Goal: Information Seeking & Learning: Learn about a topic

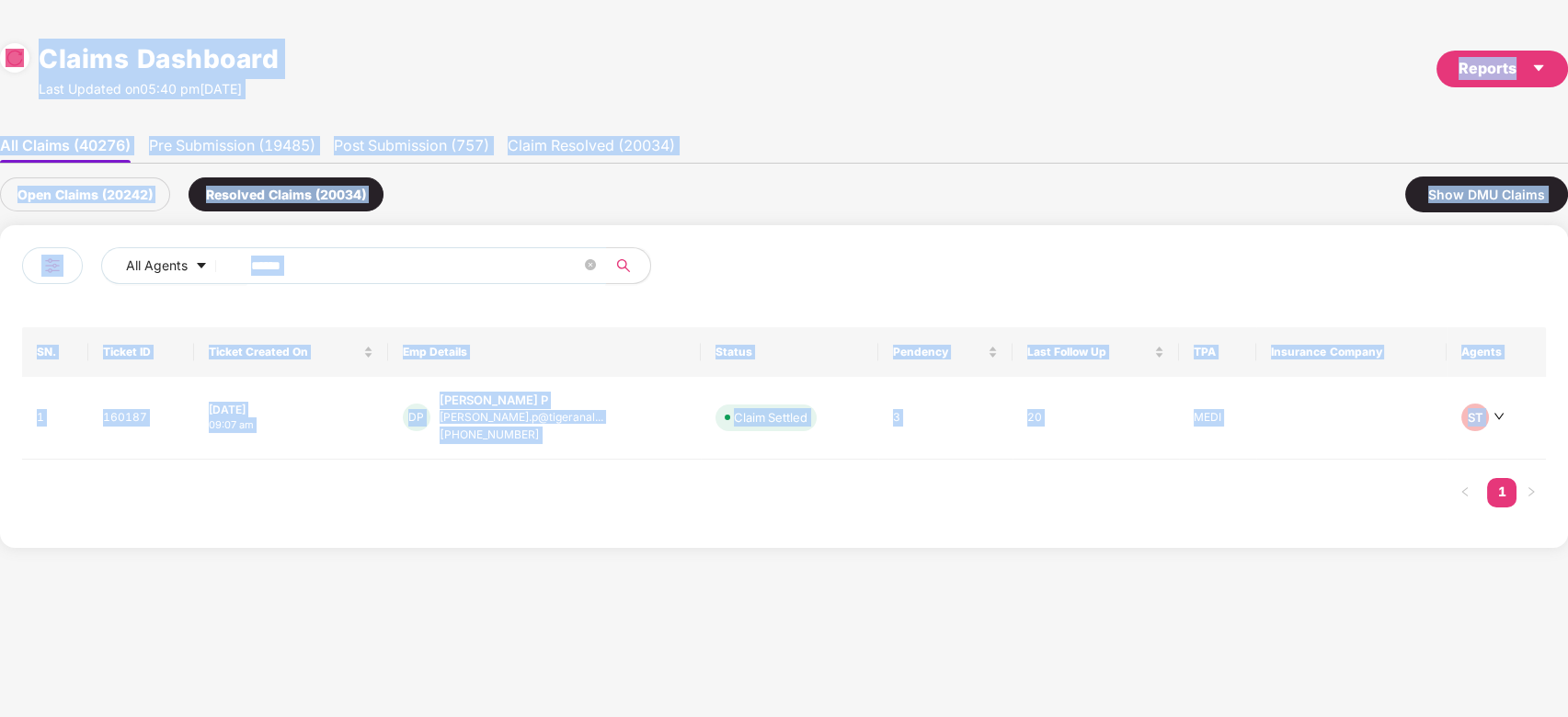
click at [401, 282] on span "******" at bounding box center [417, 266] width 377 height 37
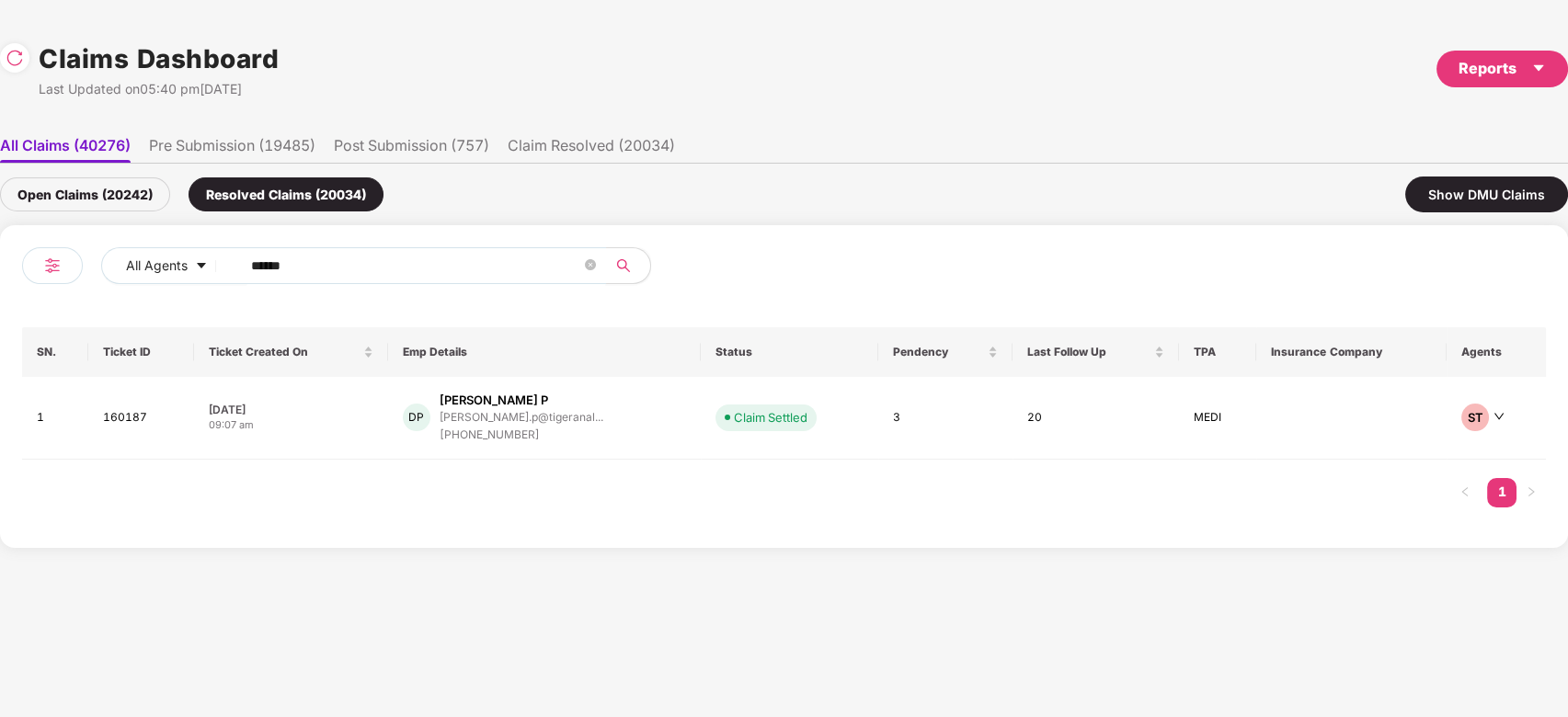
paste input "******"
paste input "text"
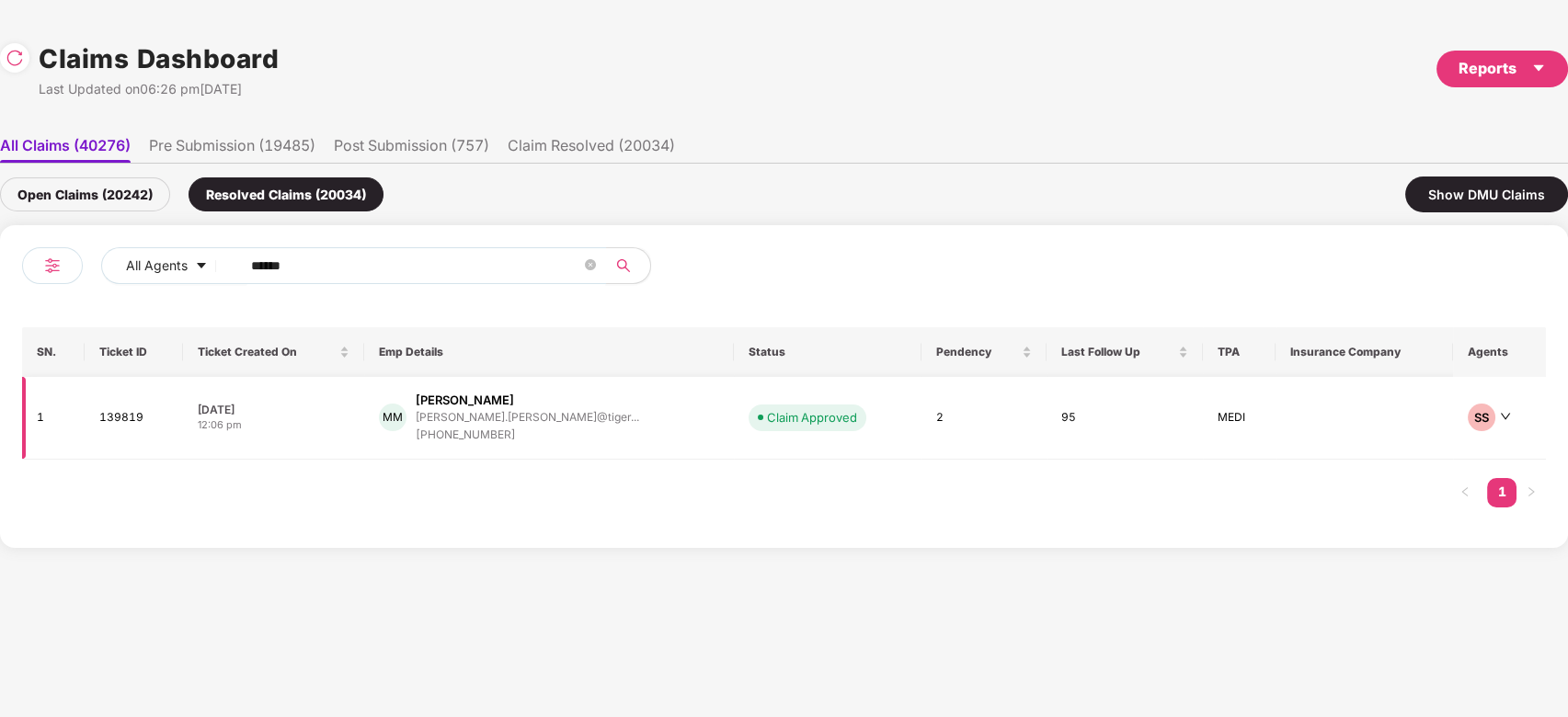
type input "******"
click at [561, 433] on div "+919831958386" at bounding box center [527, 435] width 223 height 18
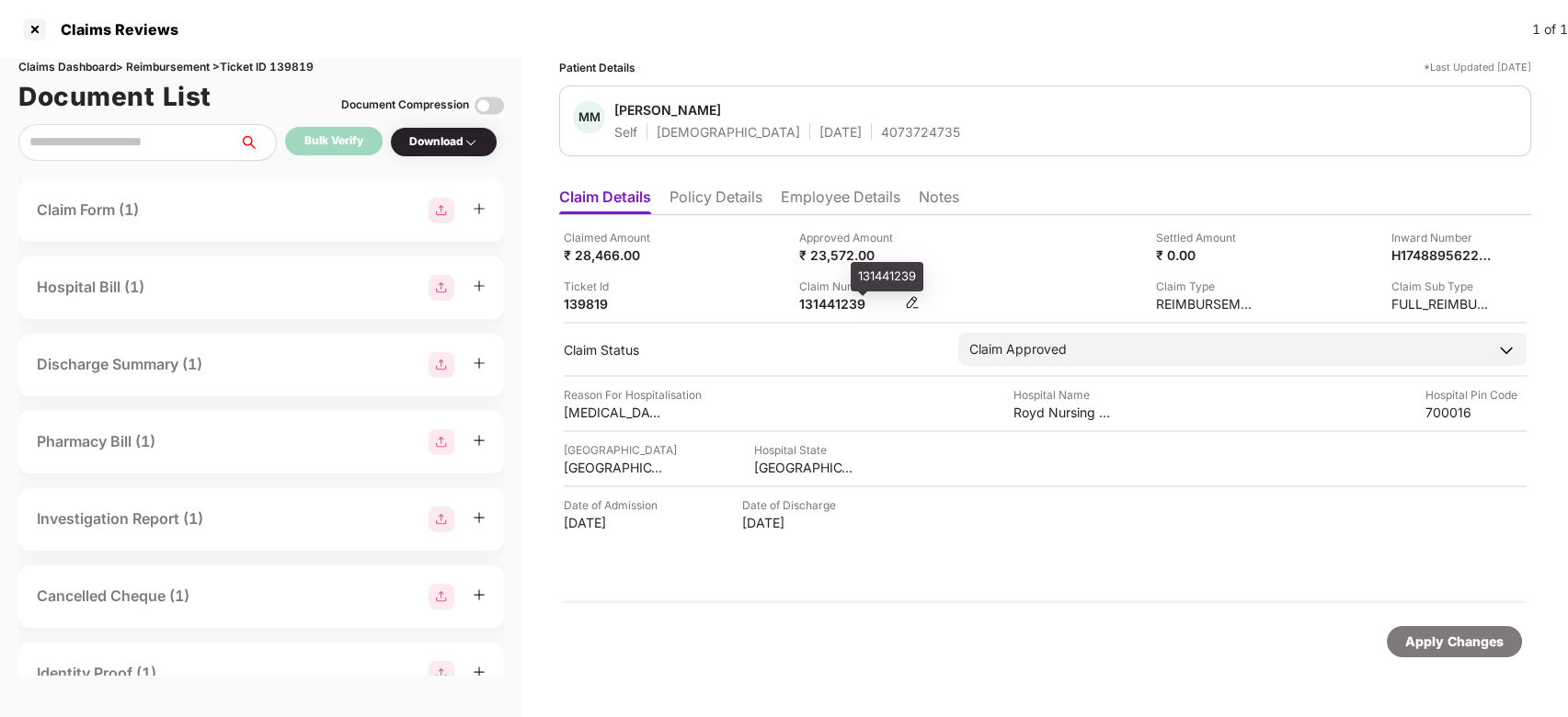
click at [844, 300] on div "131441239" at bounding box center [850, 304] width 102 height 18
copy div "131441239"
click at [844, 300] on div "131441239" at bounding box center [850, 304] width 102 height 18
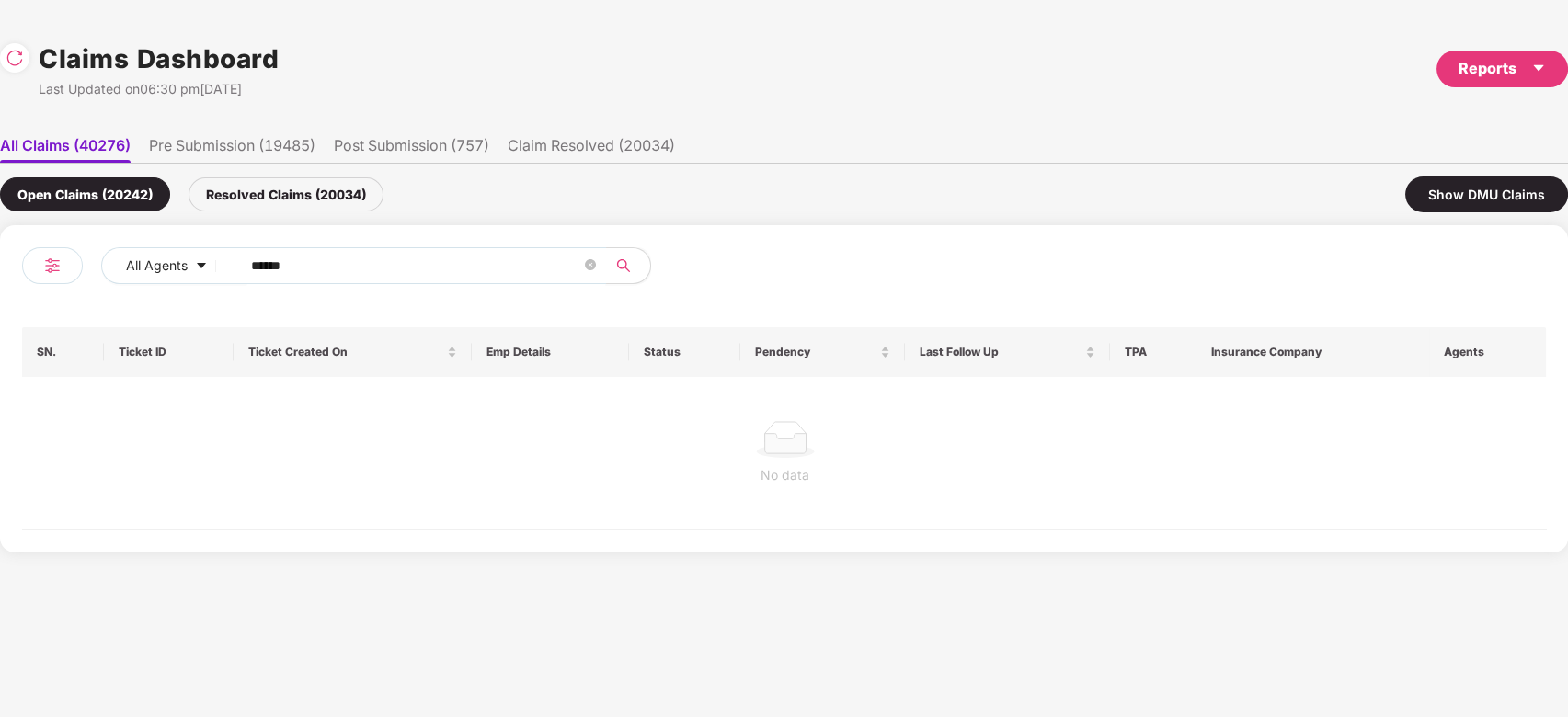
click at [391, 274] on input "******" at bounding box center [416, 266] width 330 height 28
paste input "text"
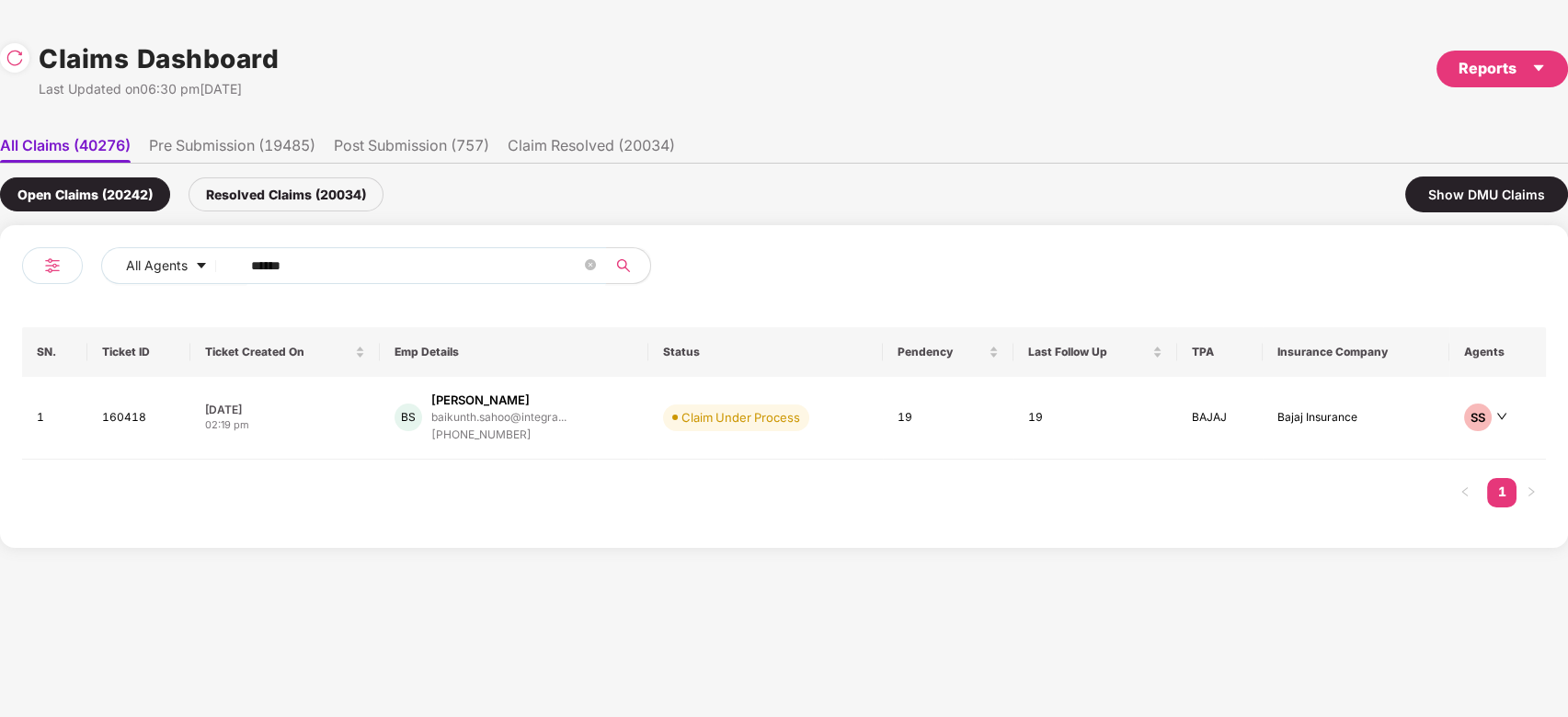
type input "******"
click at [495, 443] on div "+919967395710" at bounding box center [498, 435] width 135 height 18
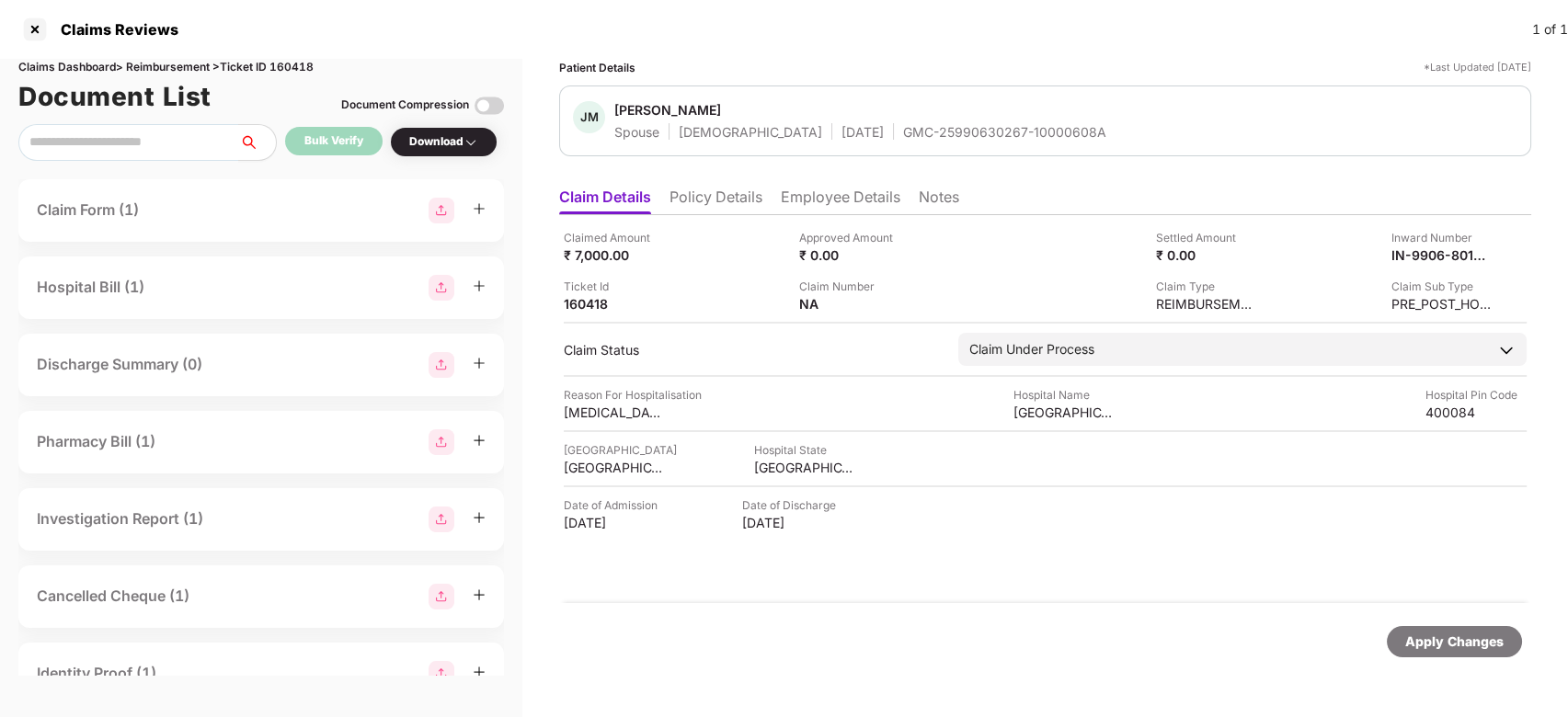
click at [934, 130] on div "GMC-25990630267-10000608A" at bounding box center [1004, 132] width 203 height 18
copy div "GMC-25990630267-10000608A"
click at [934, 130] on div "GMC-25990630267-10000608A" at bounding box center [1004, 132] width 203 height 18
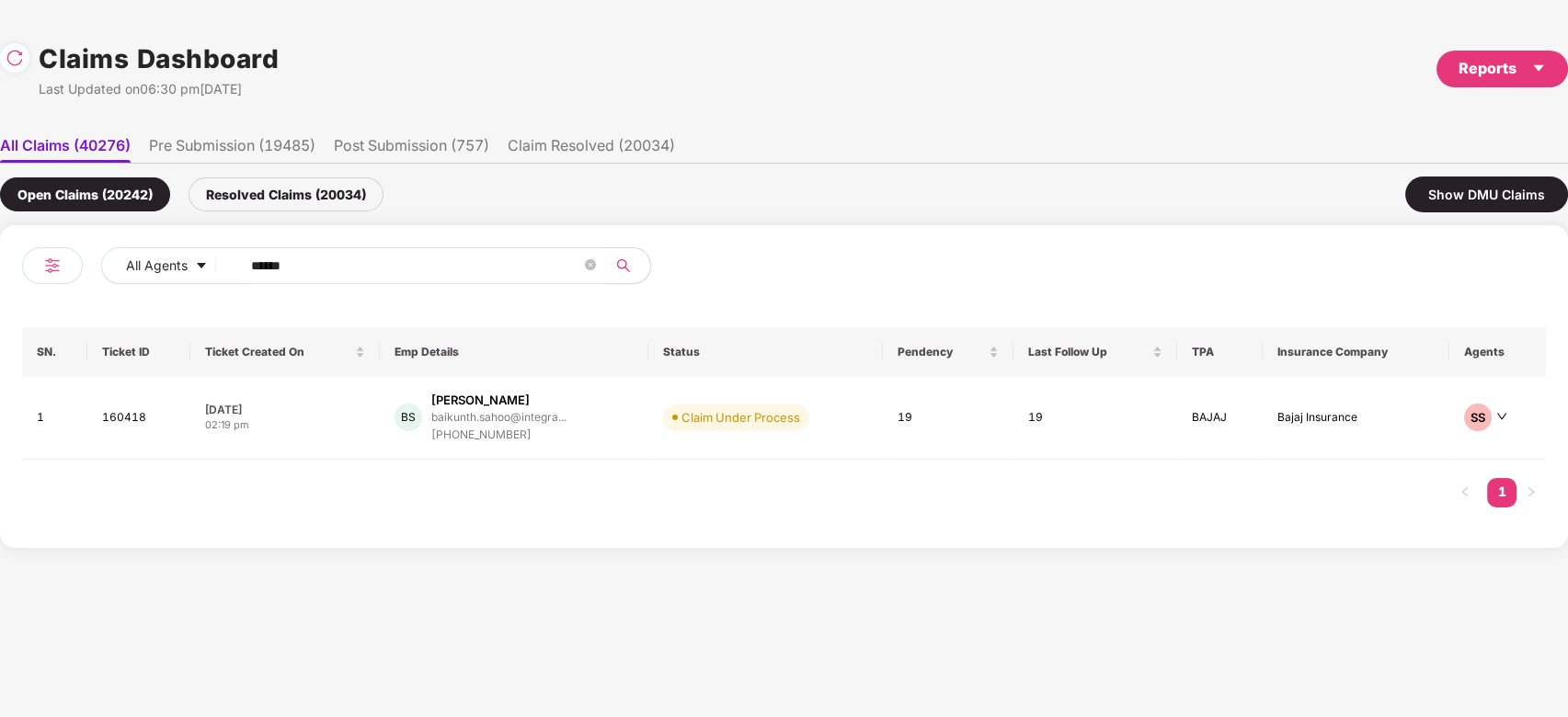
click at [353, 262] on input "******" at bounding box center [416, 266] width 330 height 28
paste input "text"
type input "******"
click at [695, 433] on td "Claim Under Process" at bounding box center [788, 418] width 227 height 83
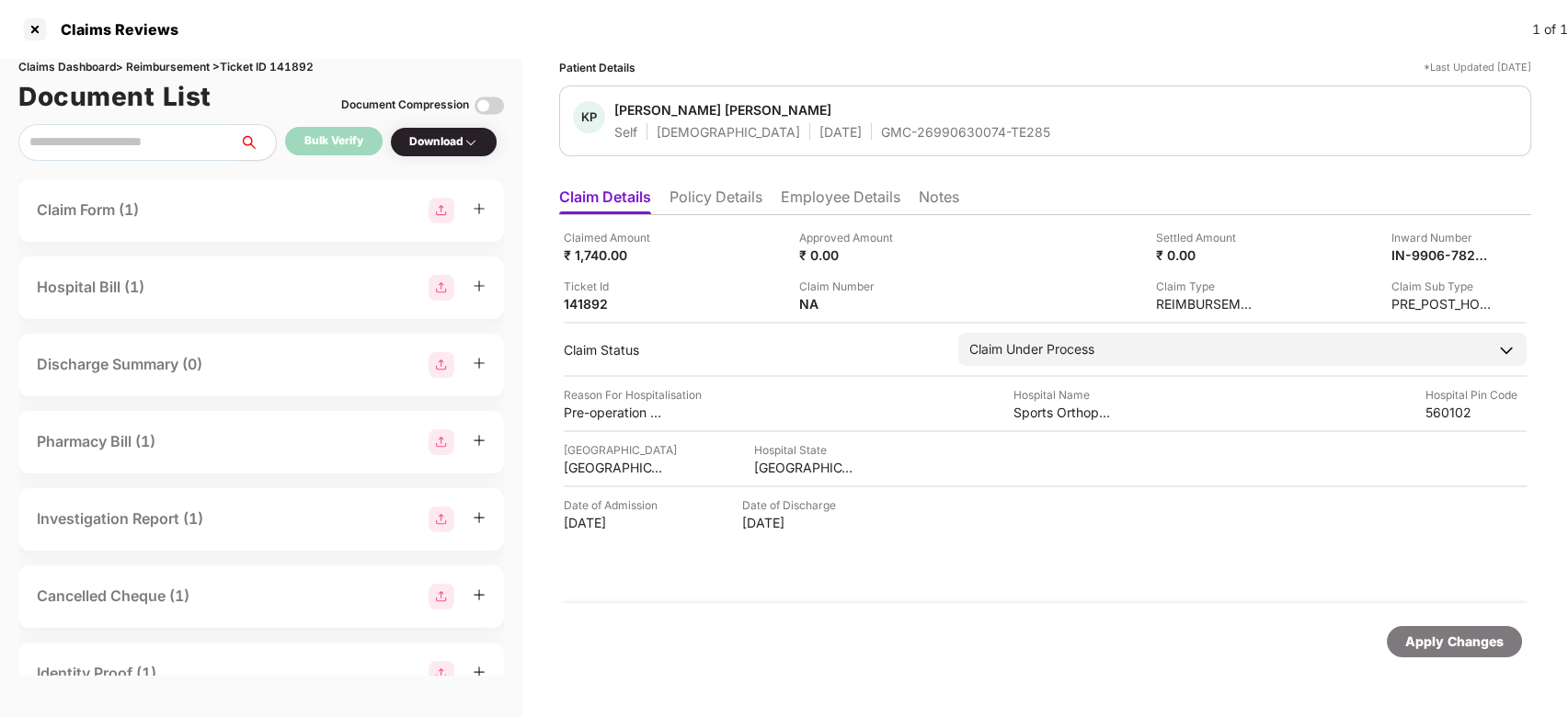
click at [880, 136] on div "GMC-26990630074-TE285" at bounding box center [964, 132] width 169 height 18
copy div "GMC-26990630074-TE285"
copy div "1,740.0"
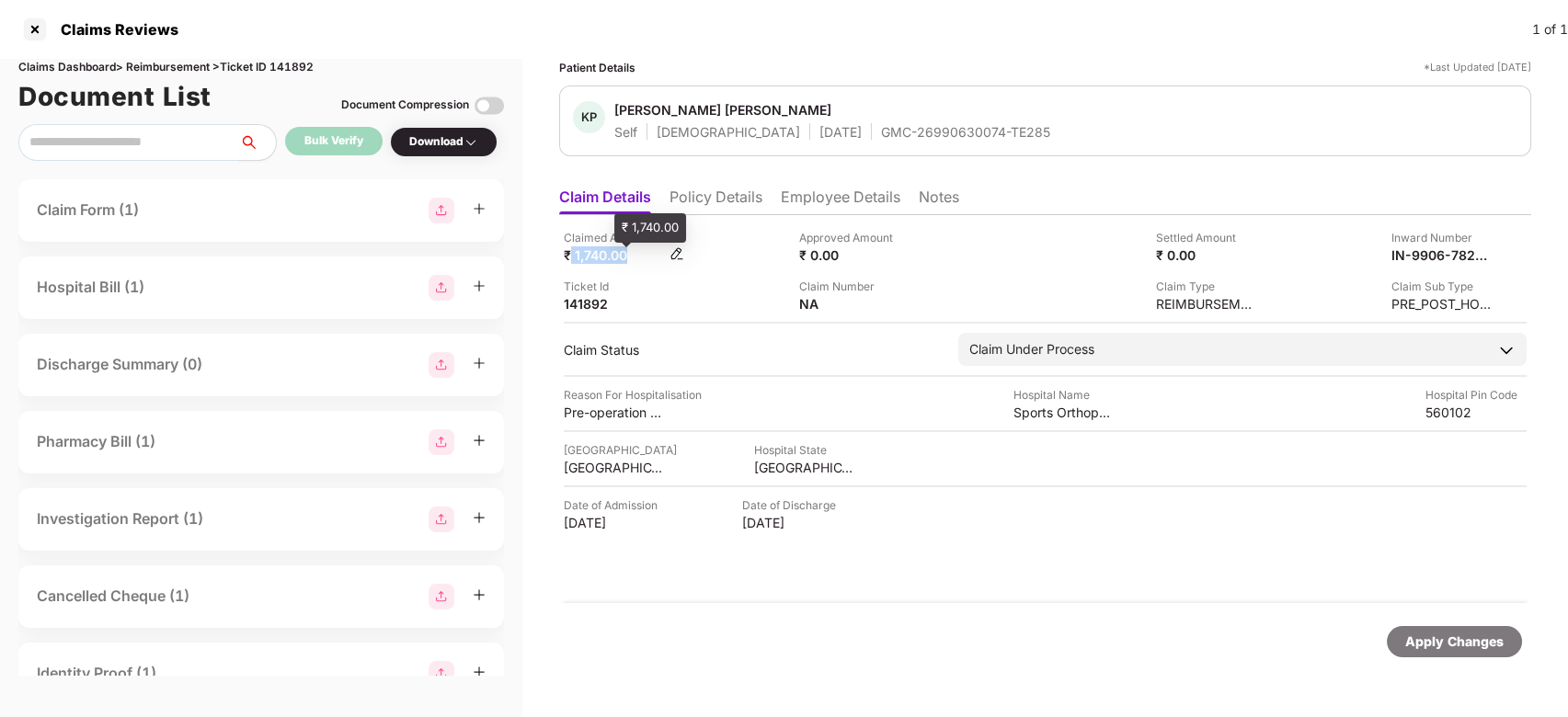
drag, startPoint x: 572, startPoint y: 252, endPoint x: 624, endPoint y: 252, distance: 52.0
click at [624, 252] on div "₹ 1,740.00" at bounding box center [615, 255] width 102 height 18
copy div "1,740.00"
click at [592, 261] on div "₹ 1,740.00" at bounding box center [615, 255] width 102 height 18
drag, startPoint x: 564, startPoint y: 254, endPoint x: 603, endPoint y: 255, distance: 39.0
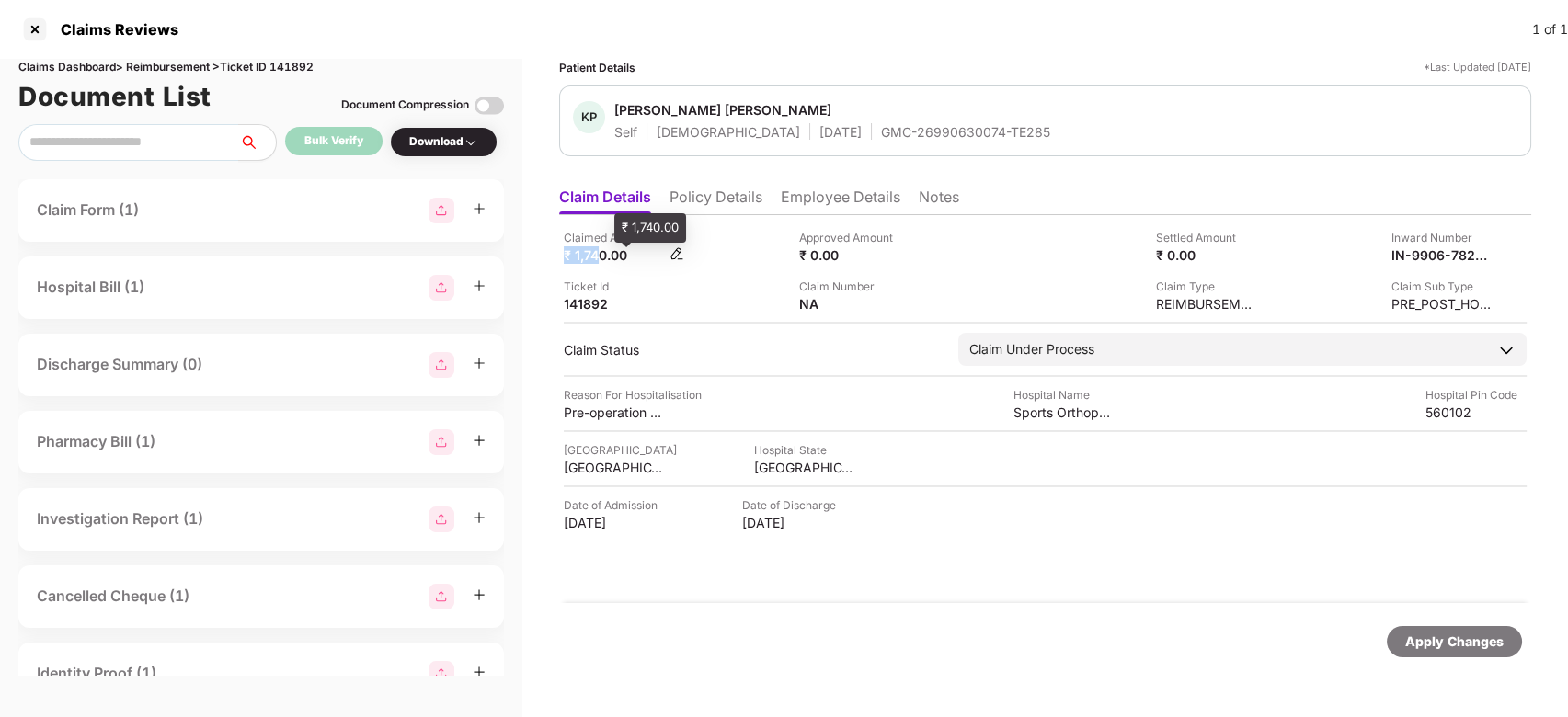
click at [603, 255] on div "₹ 1,740.00" at bounding box center [615, 255] width 102 height 18
copy div "₹ 1,74"
copy div "₹ 1,740"
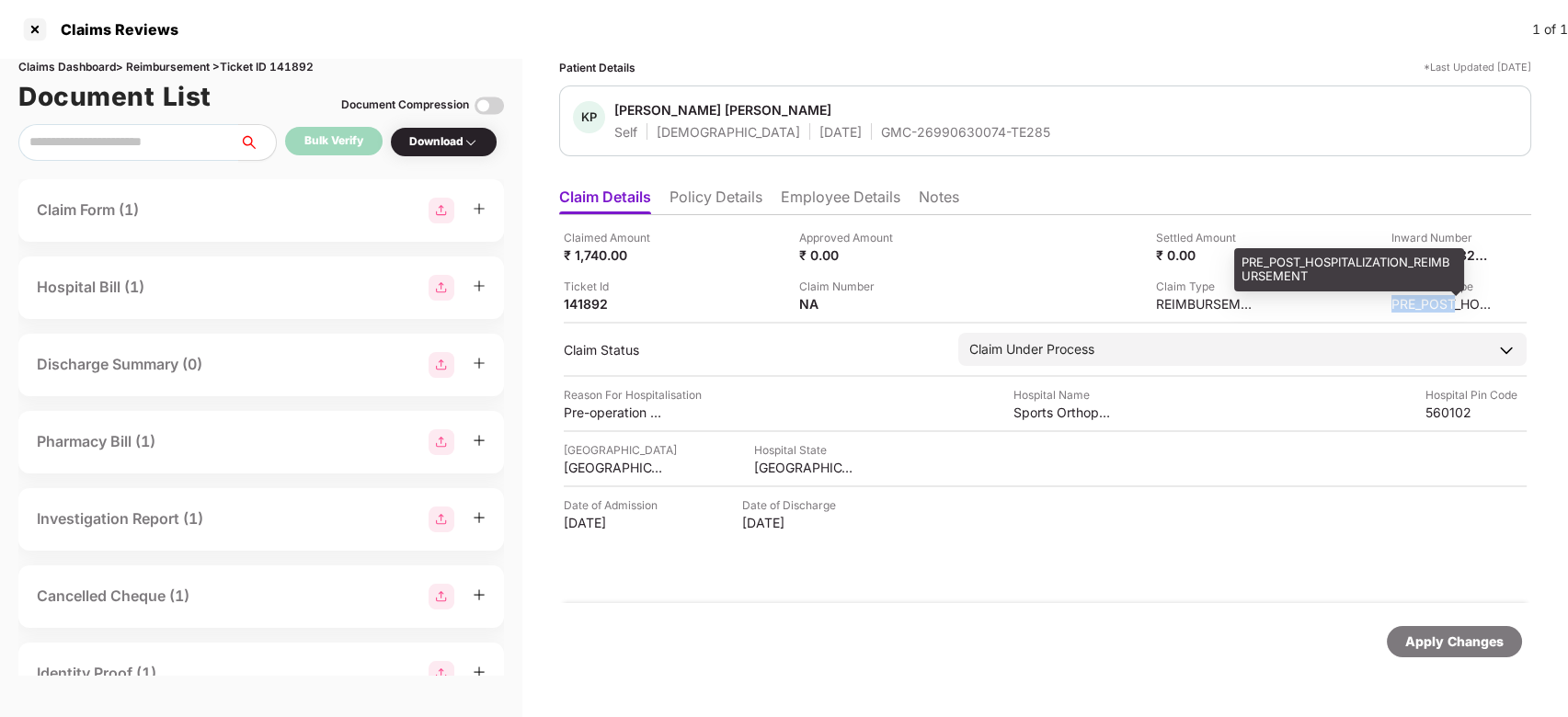
drag, startPoint x: 1391, startPoint y: 301, endPoint x: 1456, endPoint y: 302, distance: 65.0
click at [1456, 302] on div "Claim Sub Type PRE_POST_HOSPITALIZATION_REIMBURSEMENT" at bounding box center [1382, 295] width 221 height 35
copy div "PRE_POST"
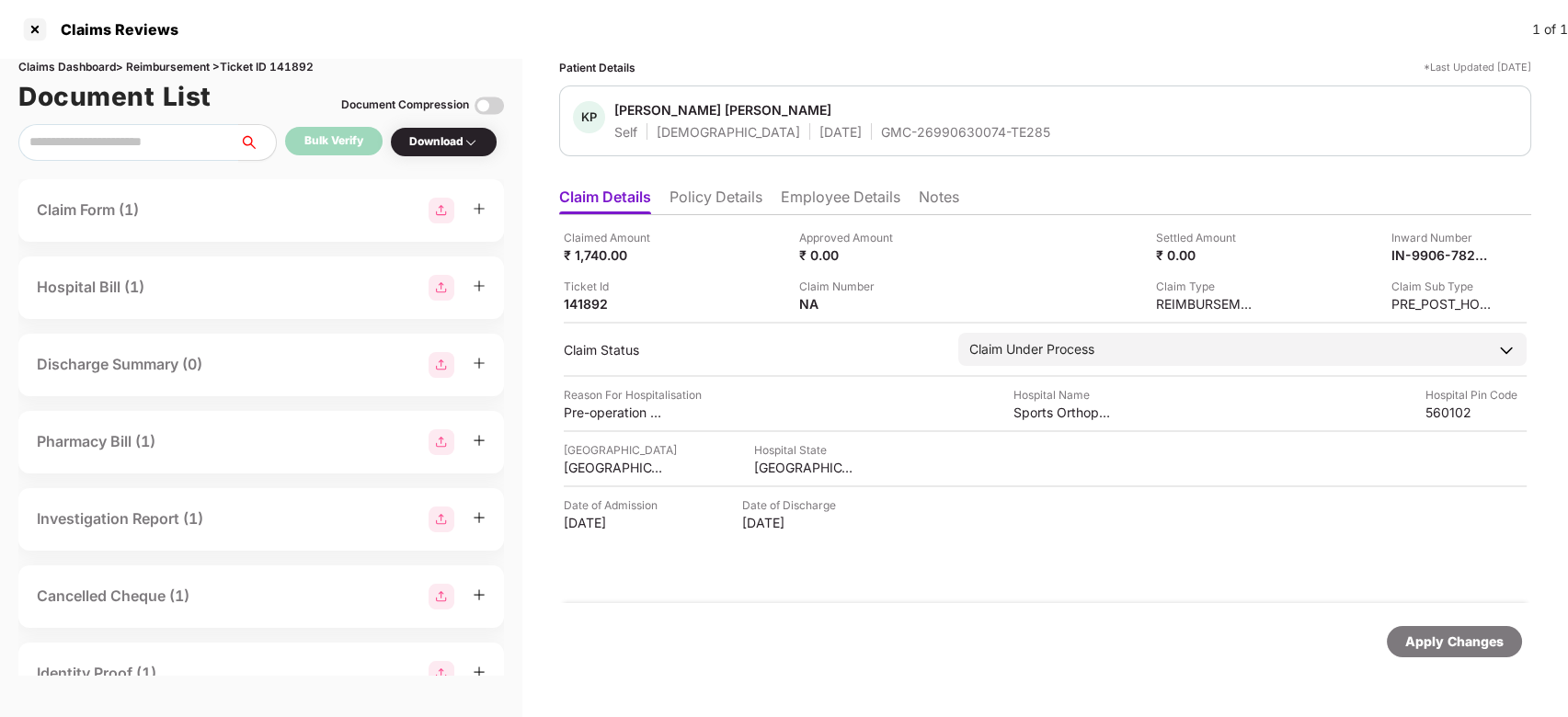
click at [1444, 240] on div "Inward Number" at bounding box center [1442, 237] width 102 height 18
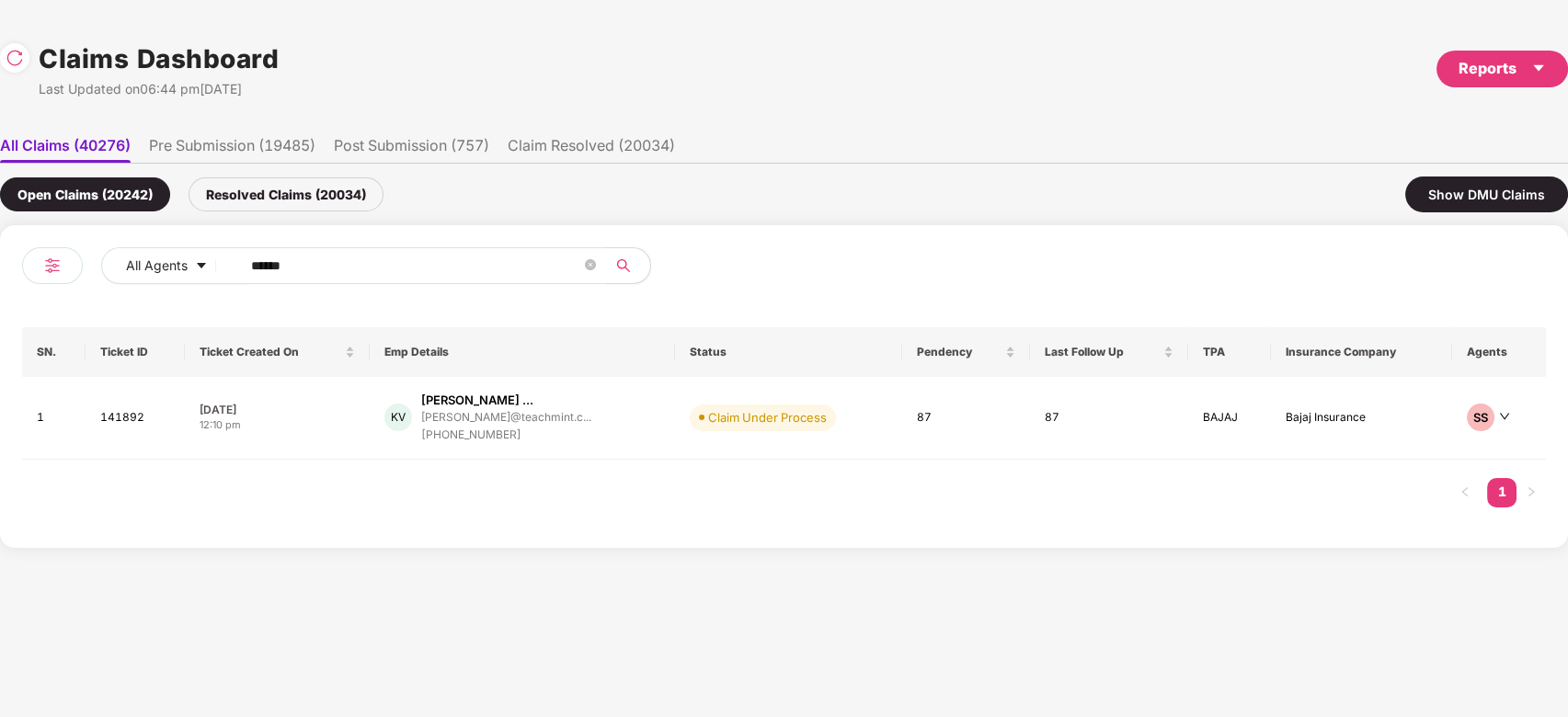
scroll to position [0, 1]
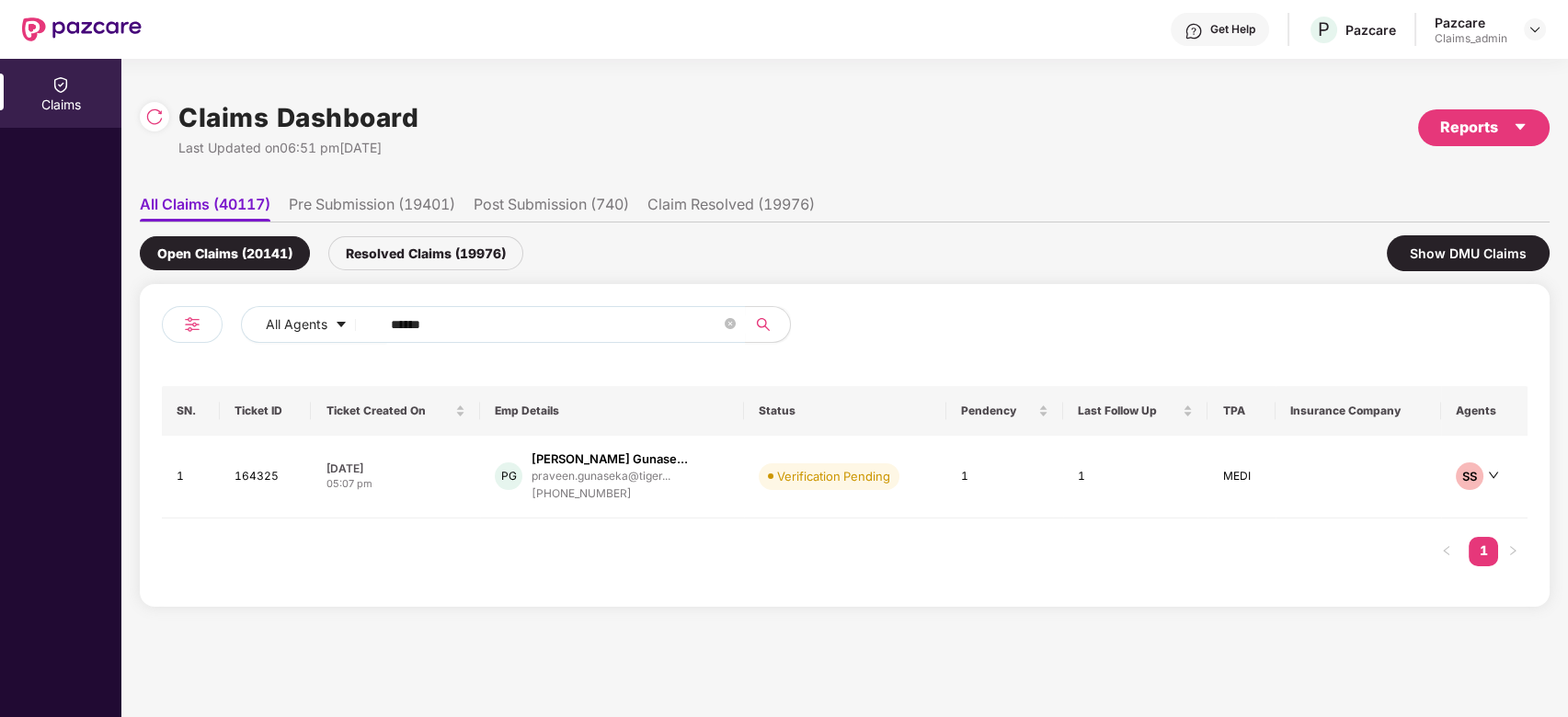
click at [512, 337] on input "******" at bounding box center [556, 325] width 330 height 28
paste input "text"
click at [512, 337] on input "******" at bounding box center [556, 325] width 330 height 28
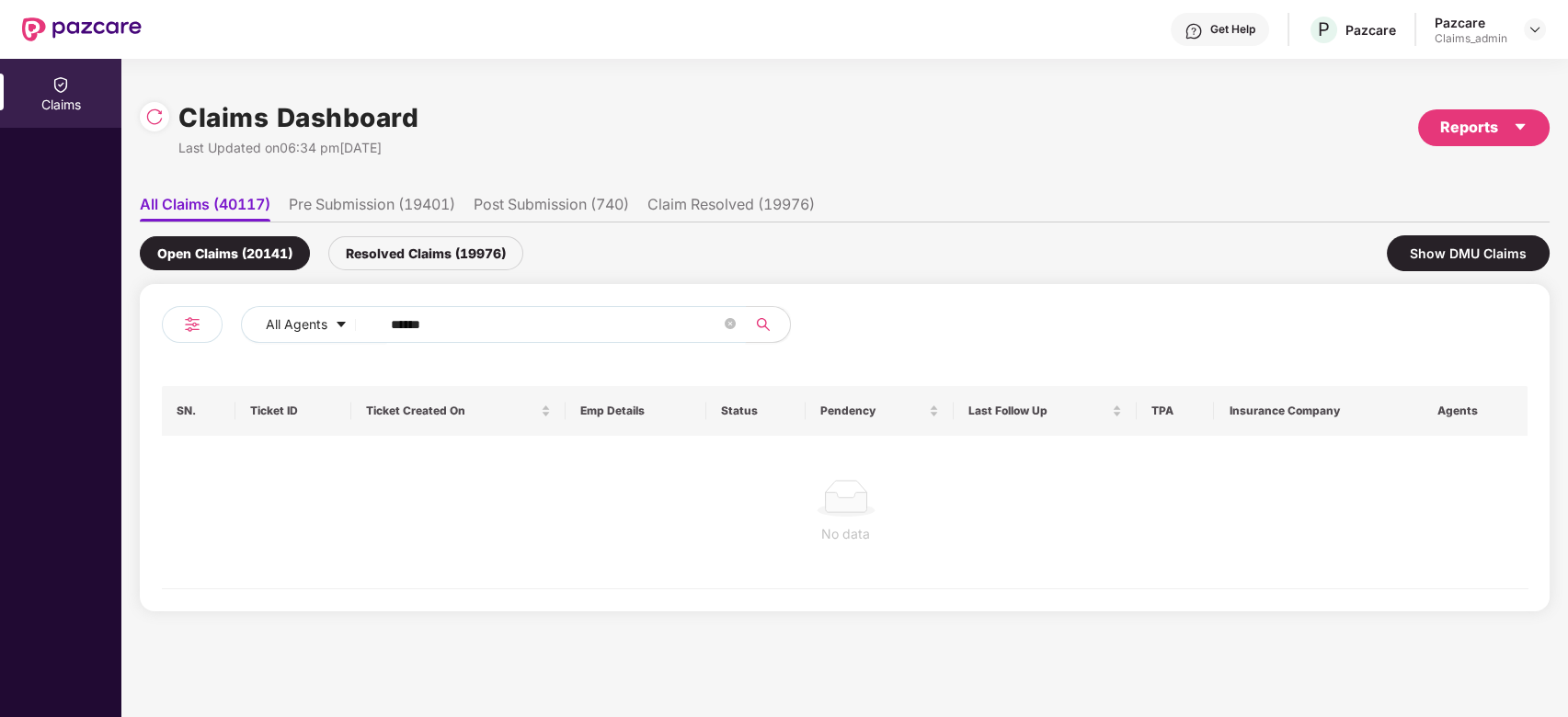
type input "******"
click at [581, 476] on div "No data" at bounding box center [845, 511] width 1368 height 152
click at [471, 262] on div "Resolved Claims (19976)" at bounding box center [425, 253] width 195 height 34
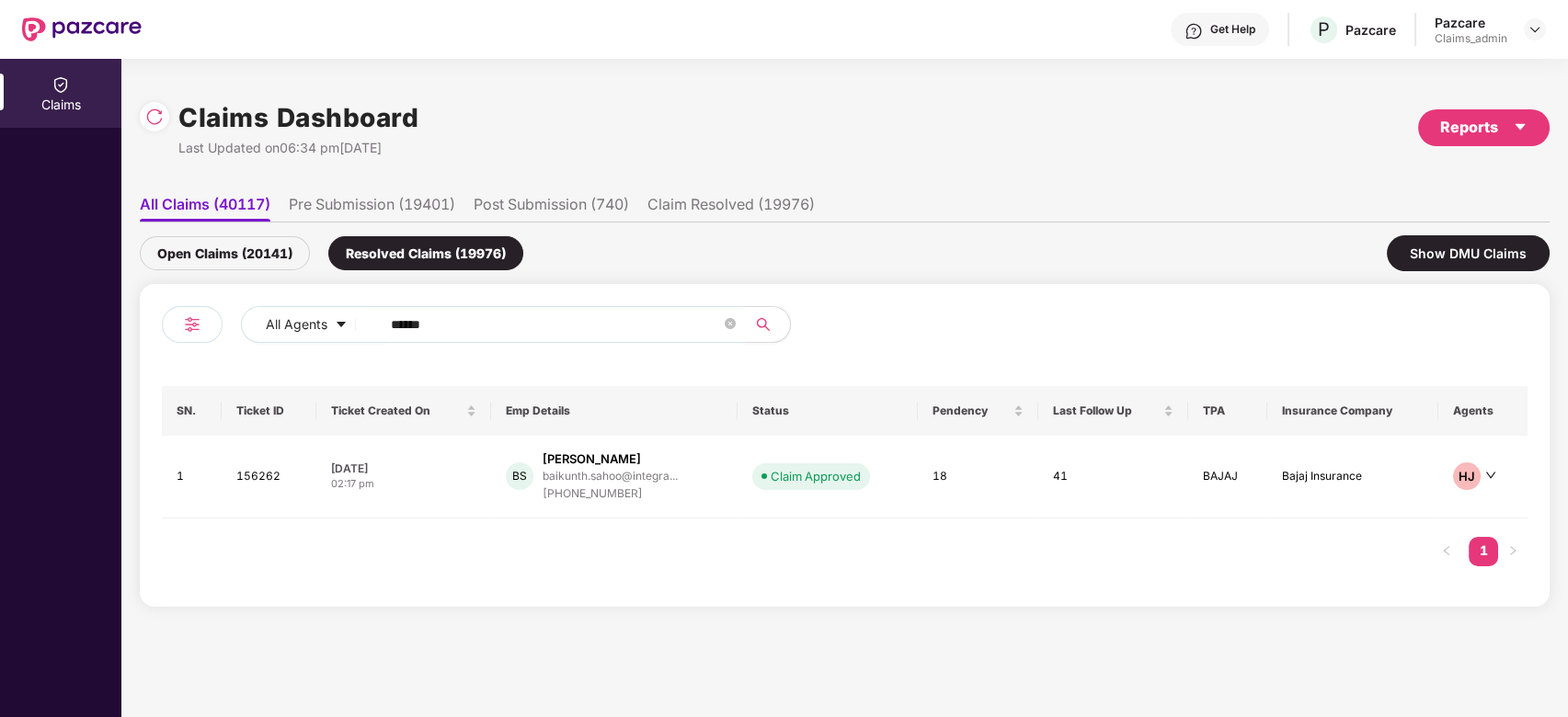
click at [706, 452] on div "BS Baikuntha Nath Sahoo baikunth.sahoo@integra... +919967395710" at bounding box center [614, 476] width 217 height 53
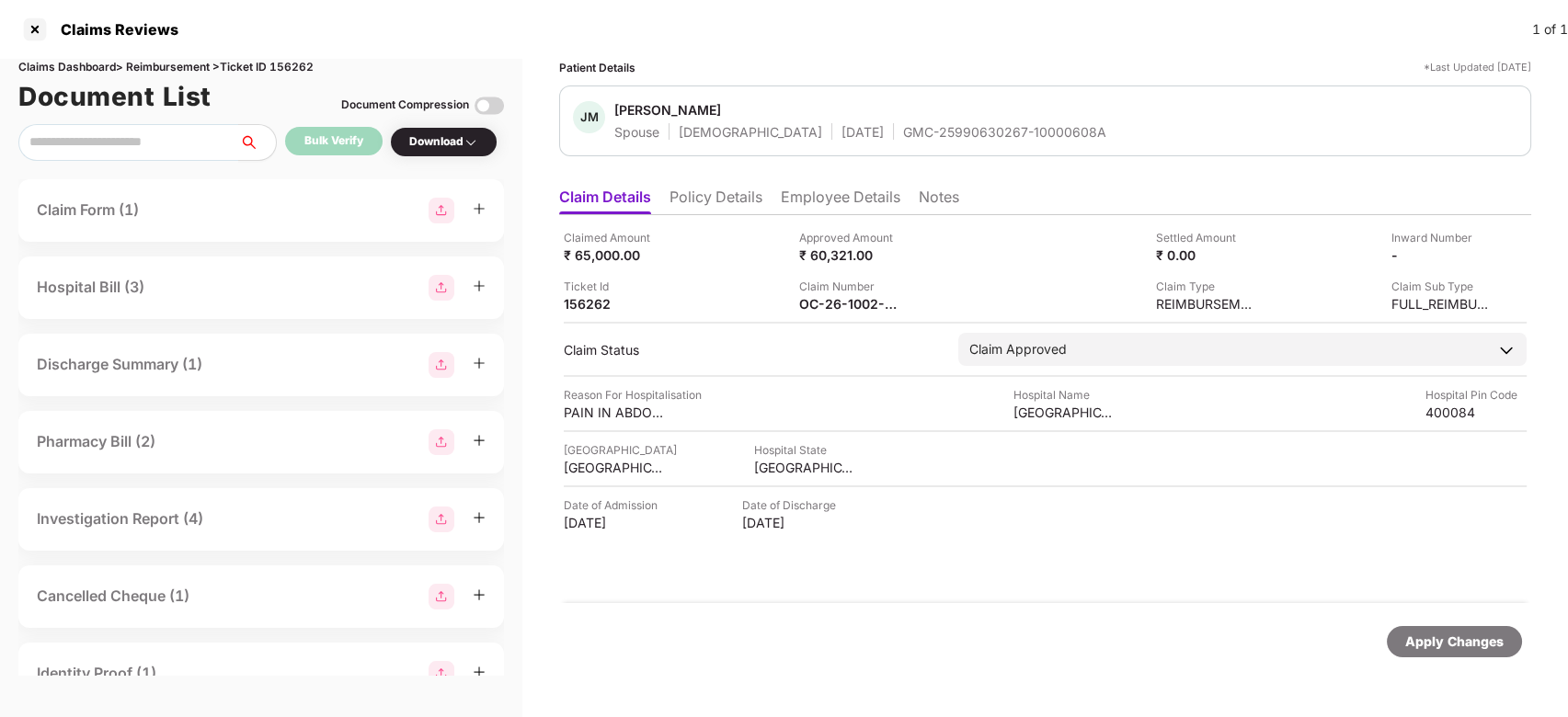
click at [903, 132] on div "GMC-25990630267-10000608A" at bounding box center [1004, 132] width 203 height 18
copy div "GMC-25990630267-10000608A"
click at [927, 131] on div "GMC-25990630267-10000608A" at bounding box center [1004, 132] width 203 height 18
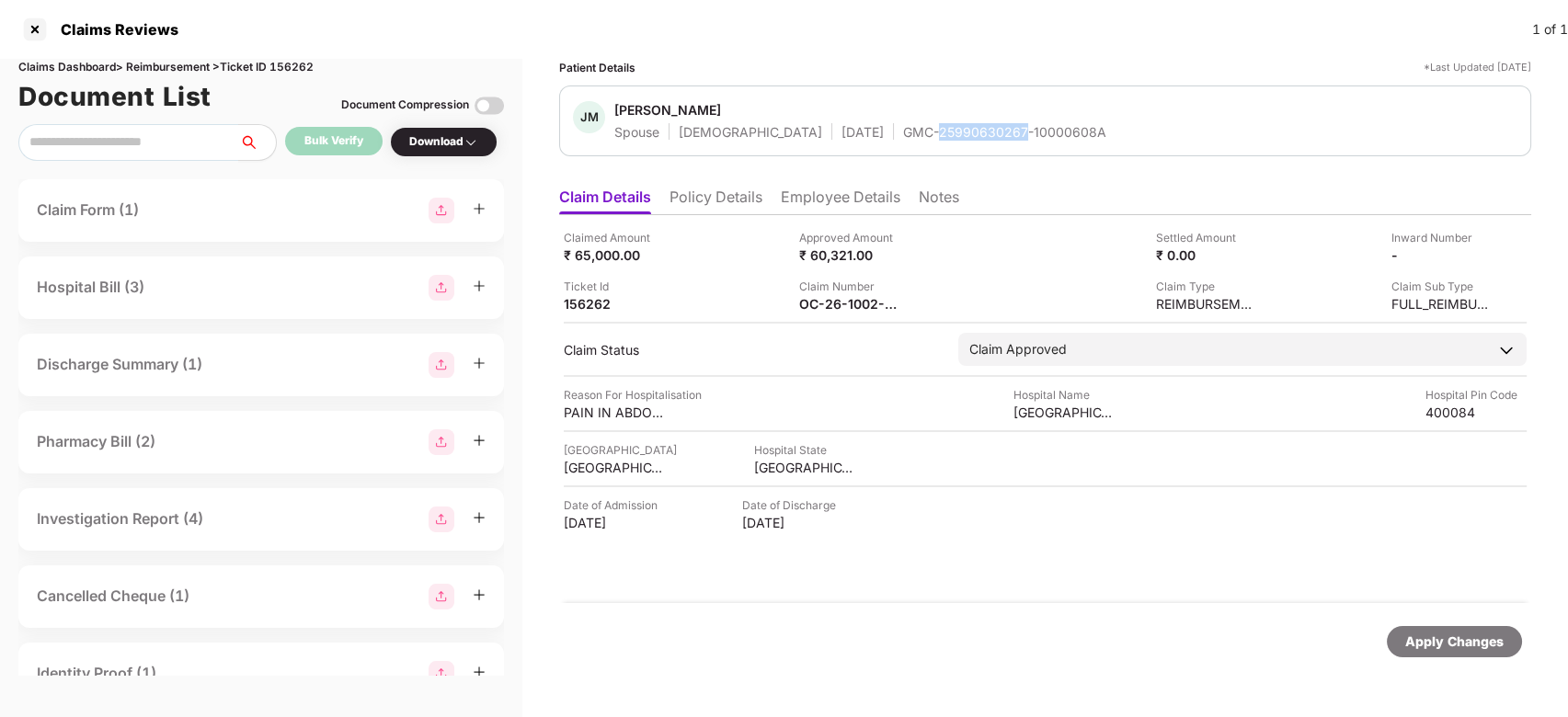
click at [927, 131] on div "GMC-25990630267-10000608A" at bounding box center [1004, 132] width 203 height 18
copy div "GMC-25990630267-10000608A"
click at [927, 131] on div "GMC-25990630267-10000608A" at bounding box center [1004, 132] width 203 height 18
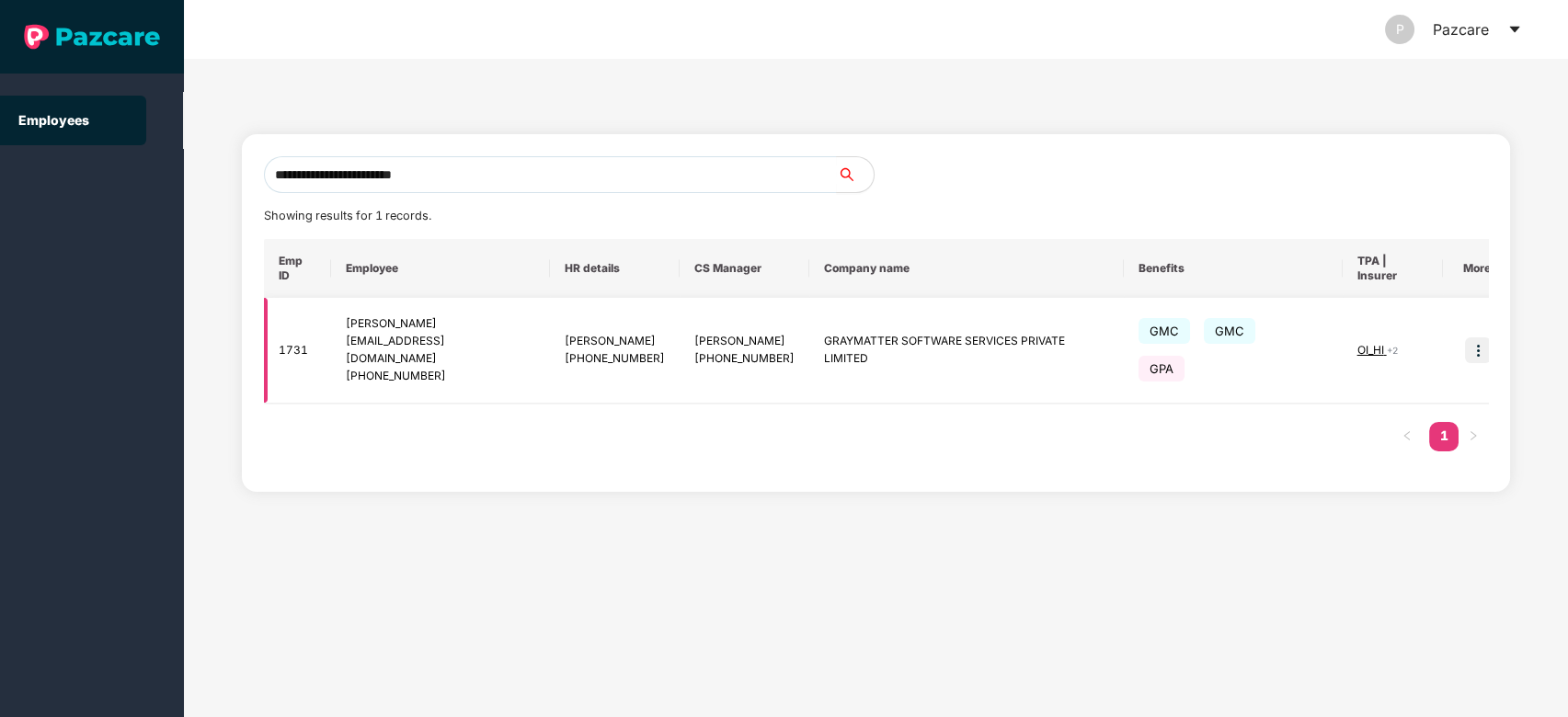
type input "**********"
click at [1465, 338] on img at bounding box center [1478, 351] width 26 height 26
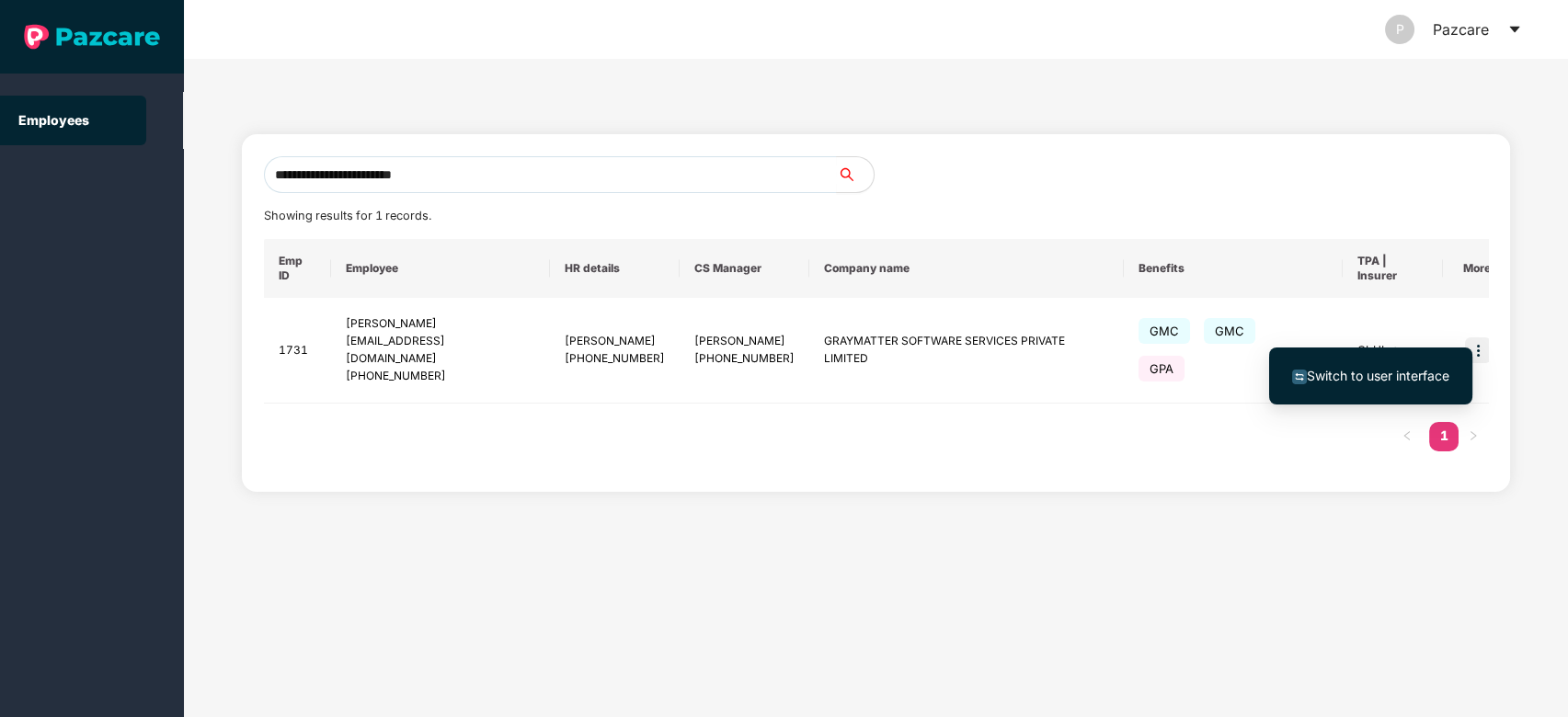
click at [1407, 361] on li "Switch to user interface" at bounding box center [1371, 376] width 203 height 39
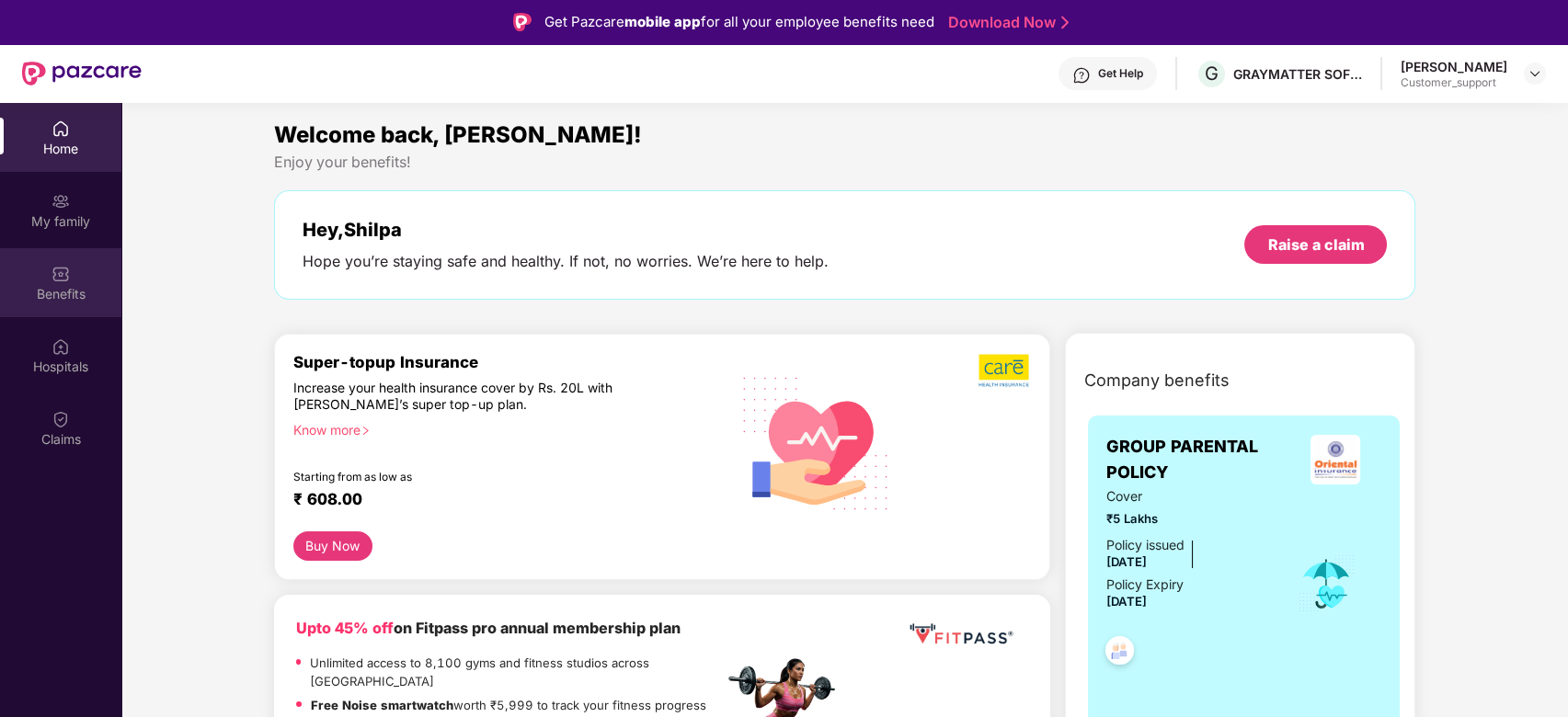
click at [52, 286] on div "Benefits" at bounding box center [61, 294] width 122 height 18
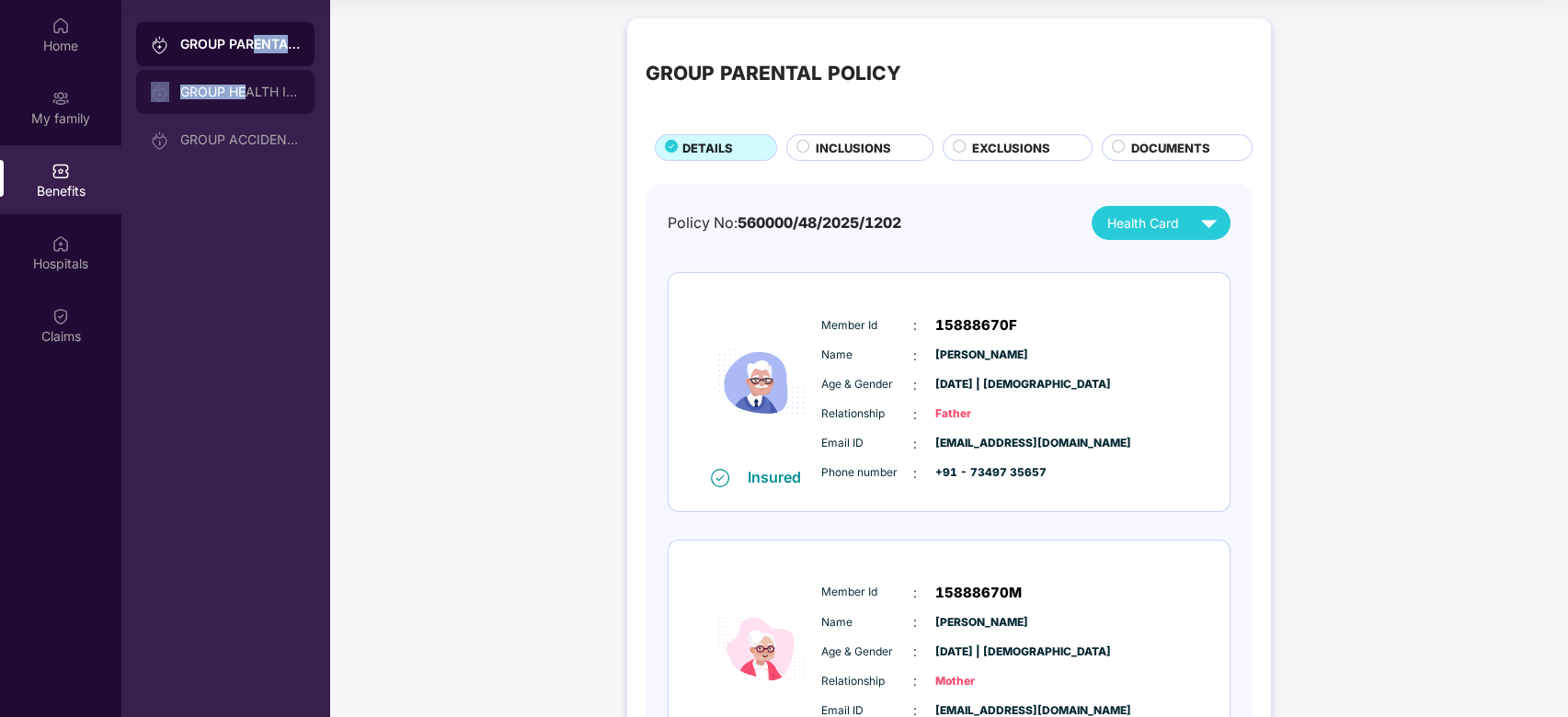
drag, startPoint x: 257, startPoint y: 65, endPoint x: 245, endPoint y: 95, distance: 32.3
click at [245, 95] on div "GROUP PARENTAL POLICY GROUP HEALTH INSURANCE GROUP ACCIDENTAL INSURANCE" at bounding box center [224, 91] width 178 height 139
click at [245, 95] on div "GROUP HEALTH INSURANCE" at bounding box center [240, 92] width 120 height 15
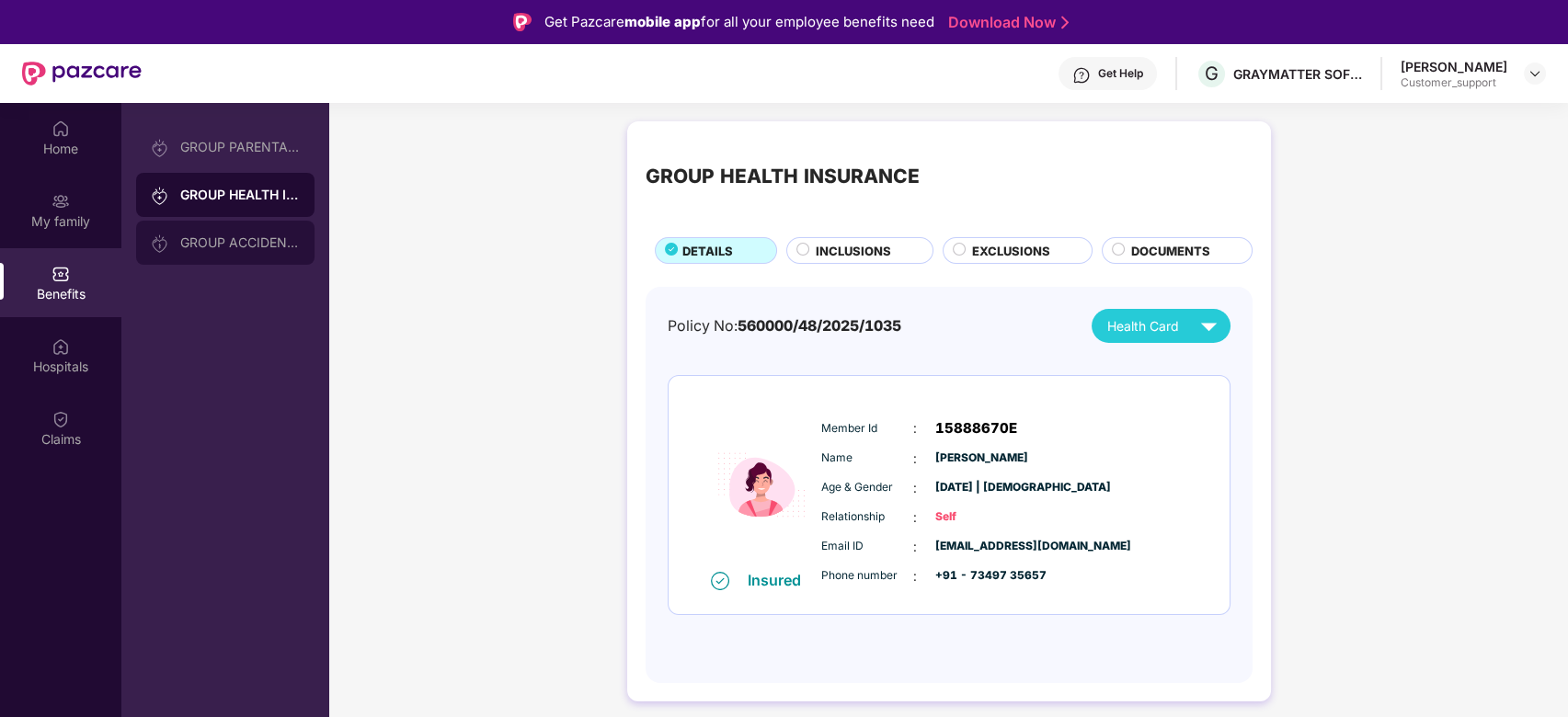
click at [233, 239] on div "GROUP ACCIDENTAL INSURANCE" at bounding box center [240, 243] width 120 height 15
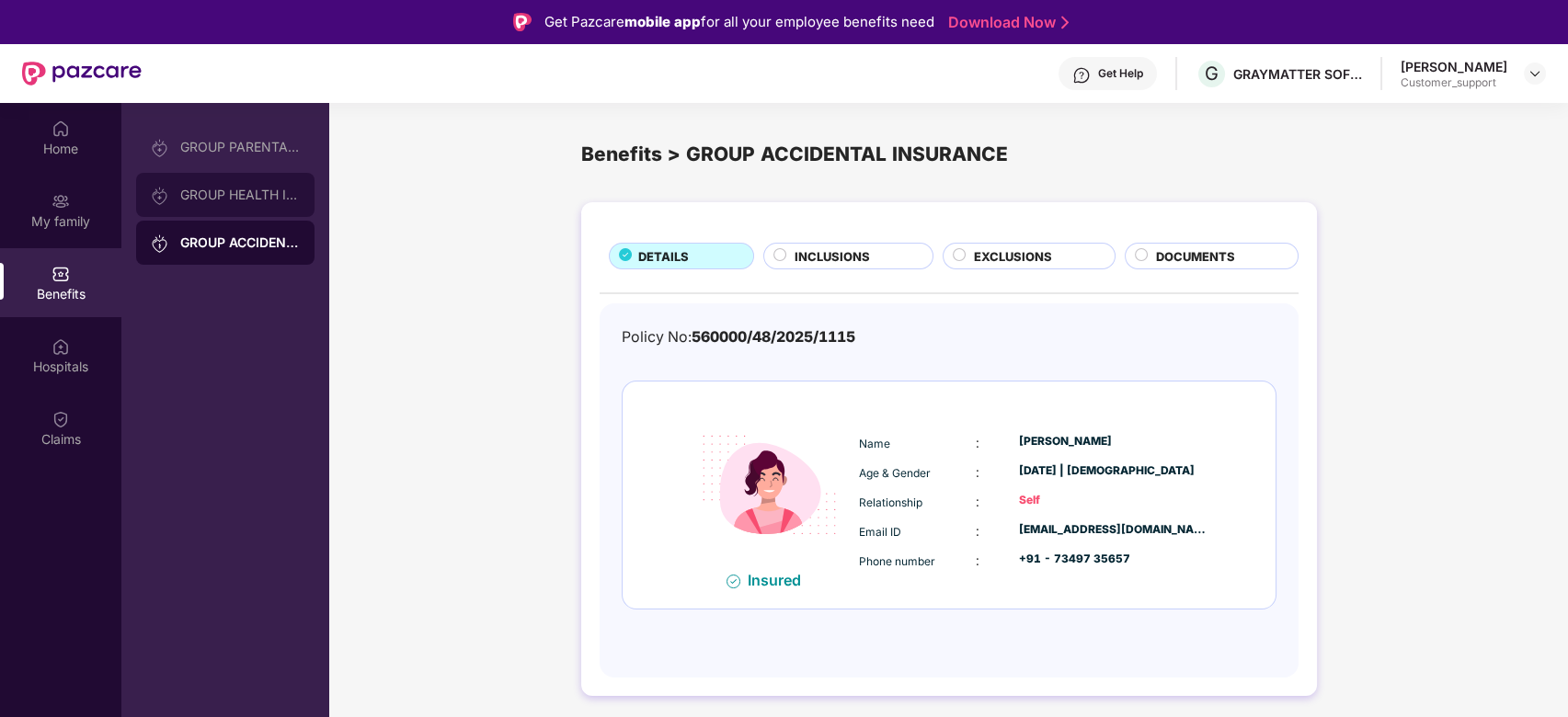
click at [233, 210] on div "GROUP HEALTH INSURANCE" at bounding box center [224, 195] width 178 height 44
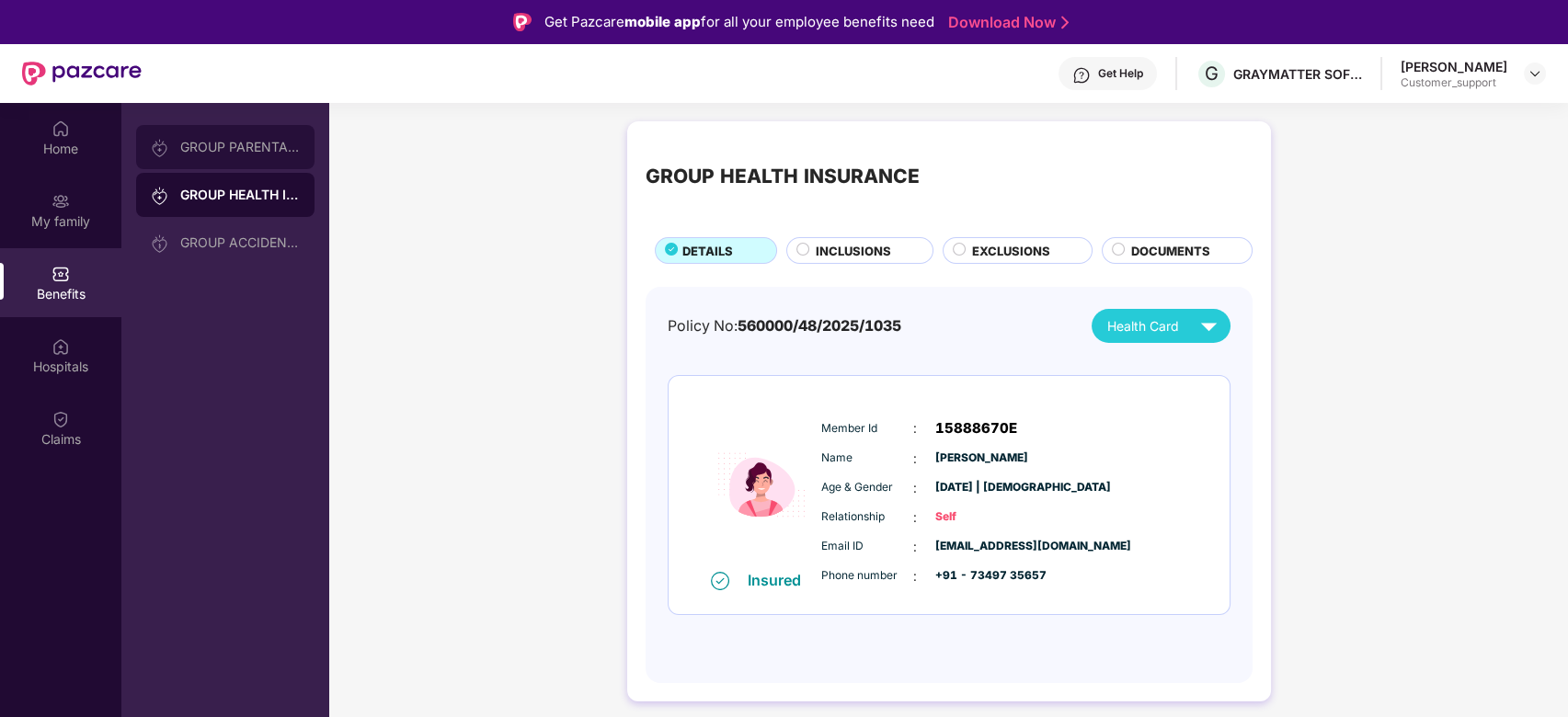
click at [219, 161] on div "GROUP PARENTAL POLICY" at bounding box center [224, 148] width 178 height 44
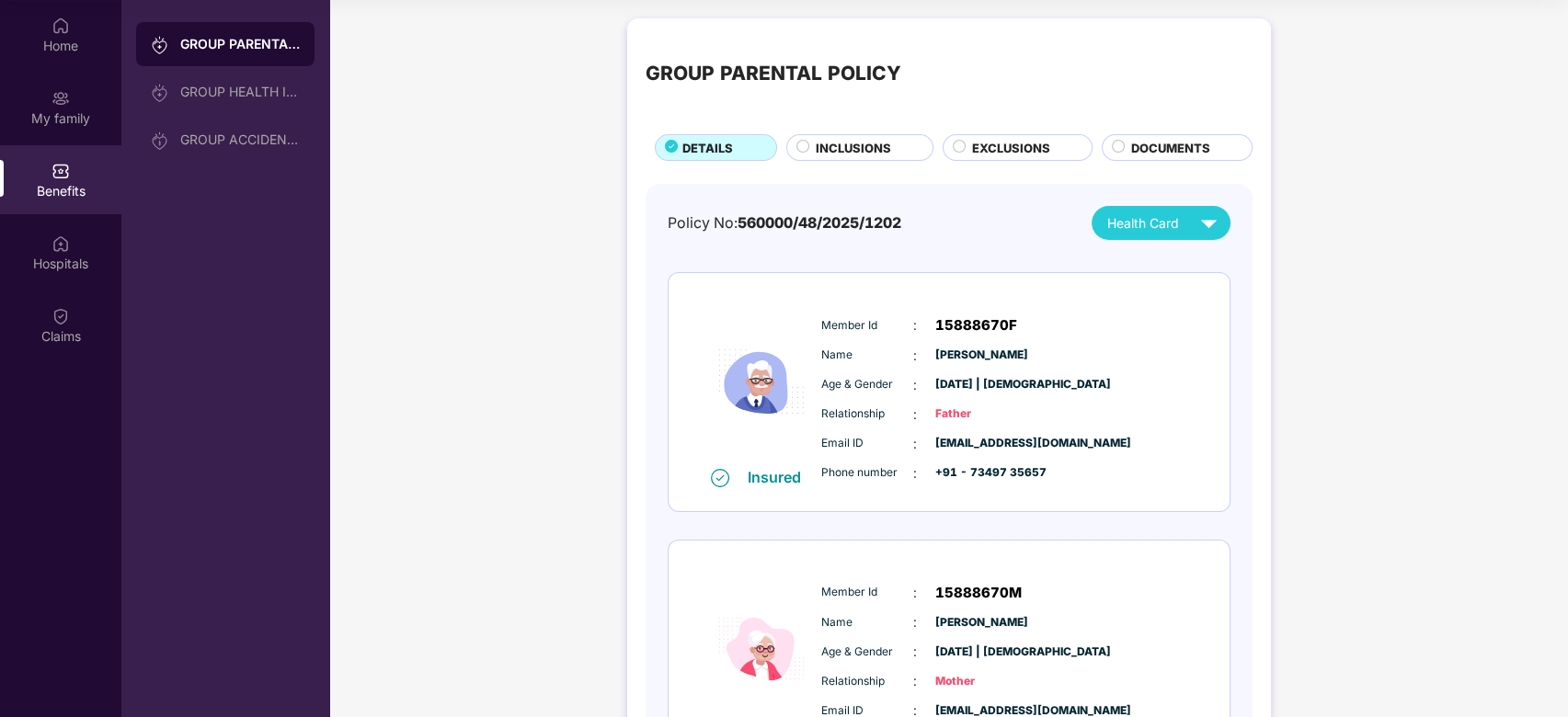
scroll to position [1, 0]
click at [269, 89] on div "GROUP HEALTH INSURANCE" at bounding box center [240, 92] width 120 height 15
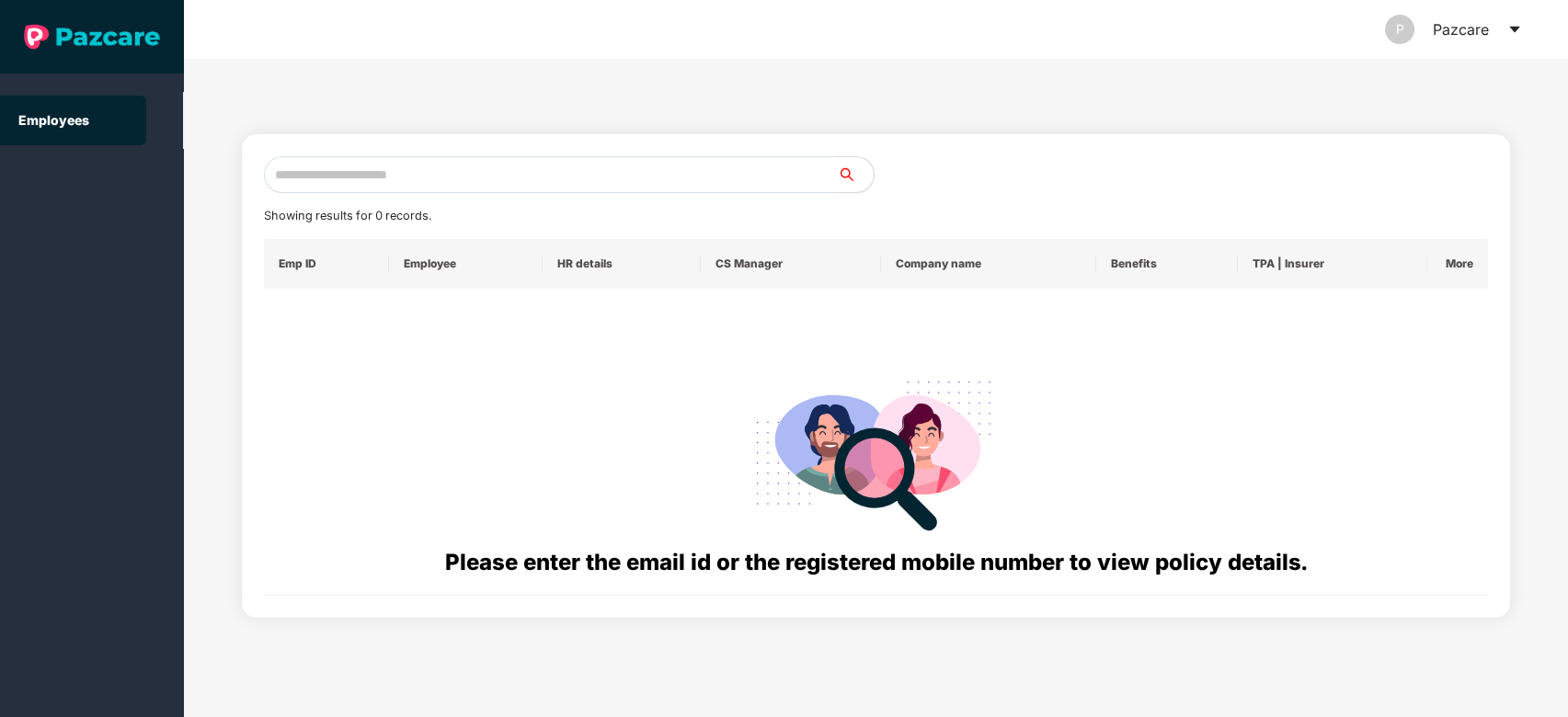
click at [634, 161] on input "text" at bounding box center [551, 174] width 574 height 37
paste input "**********"
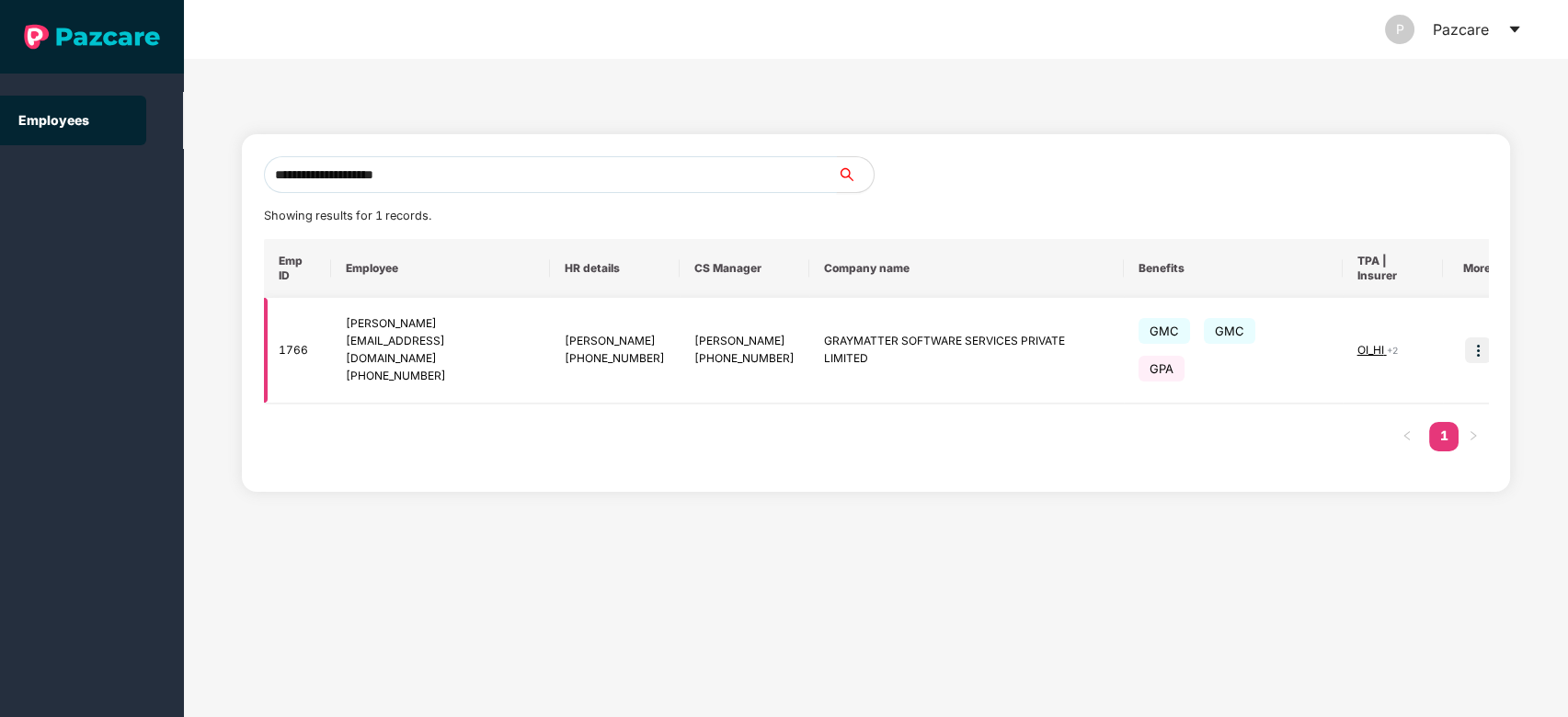
type input "**********"
click at [1465, 338] on img at bounding box center [1478, 351] width 26 height 26
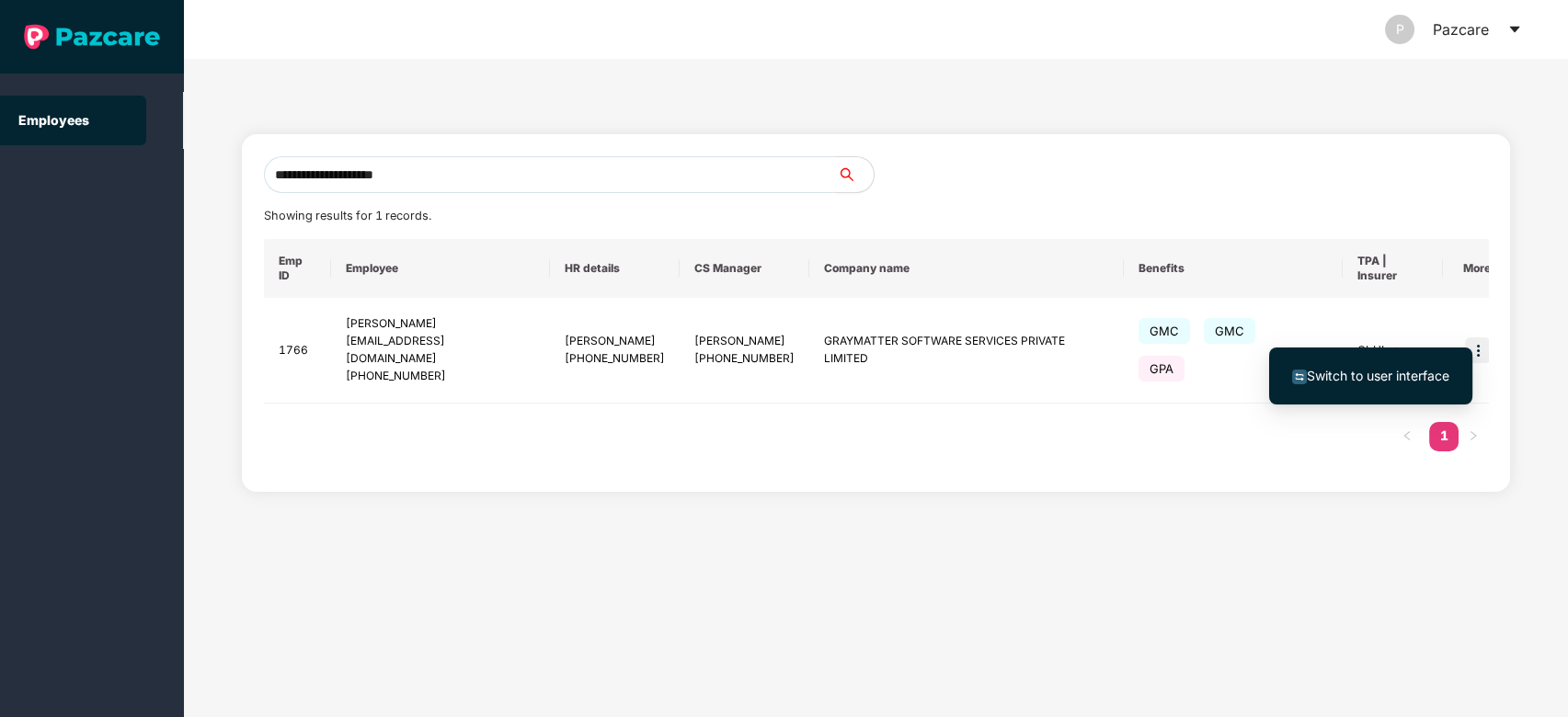
click at [1384, 376] on span "Switch to user interface" at bounding box center [1378, 376] width 142 height 16
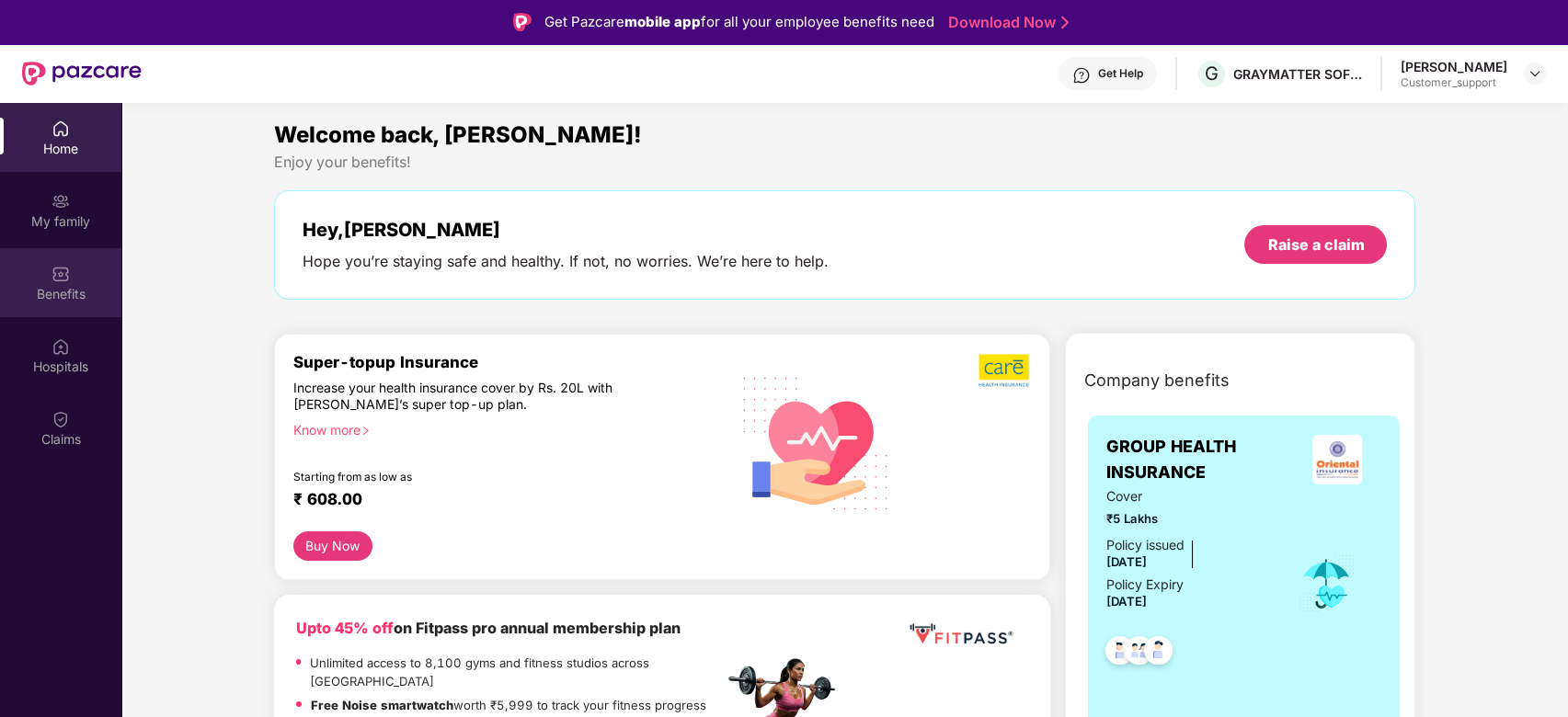
click at [63, 261] on div "Benefits" at bounding box center [61, 282] width 122 height 69
